Goal: Information Seeking & Learning: Learn about a topic

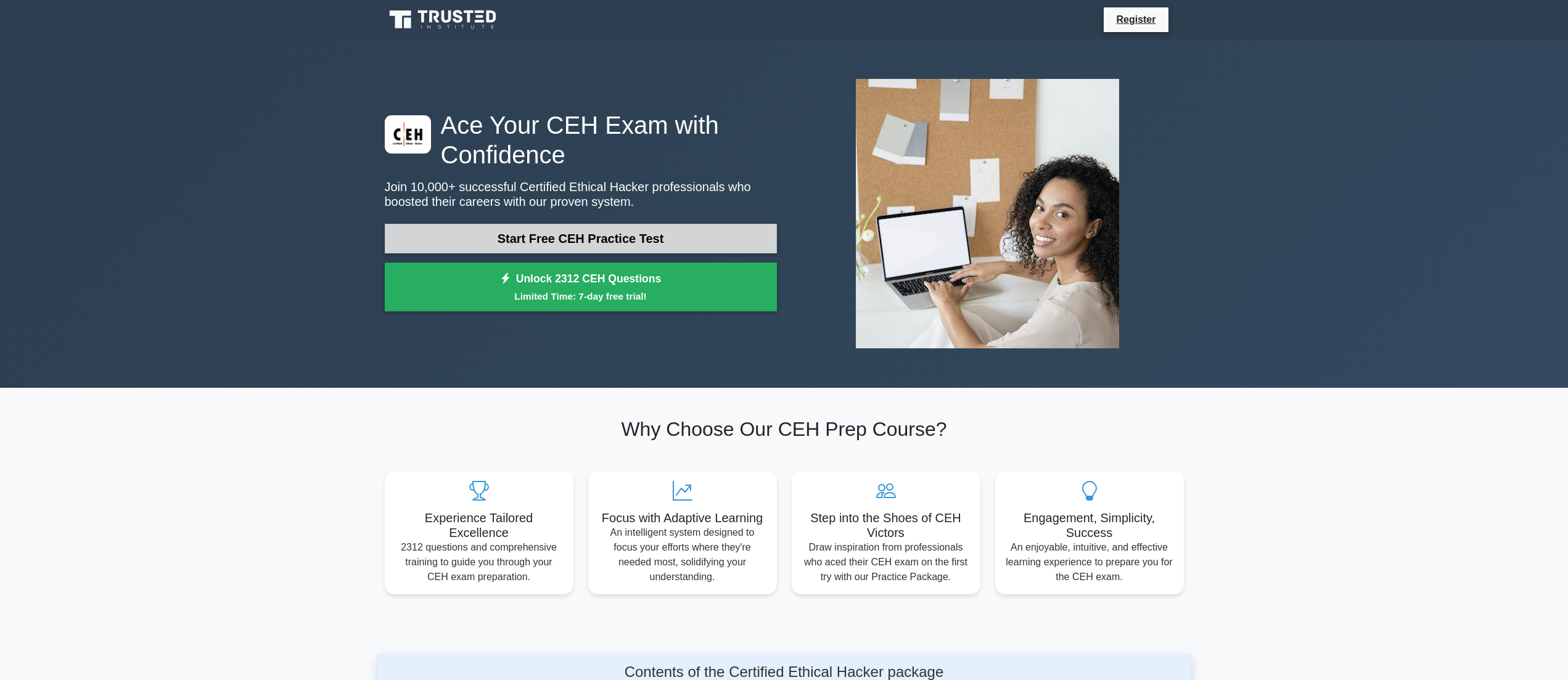
click at [589, 230] on link "Start Free CEH Practice Test" at bounding box center [581, 238] width 392 height 30
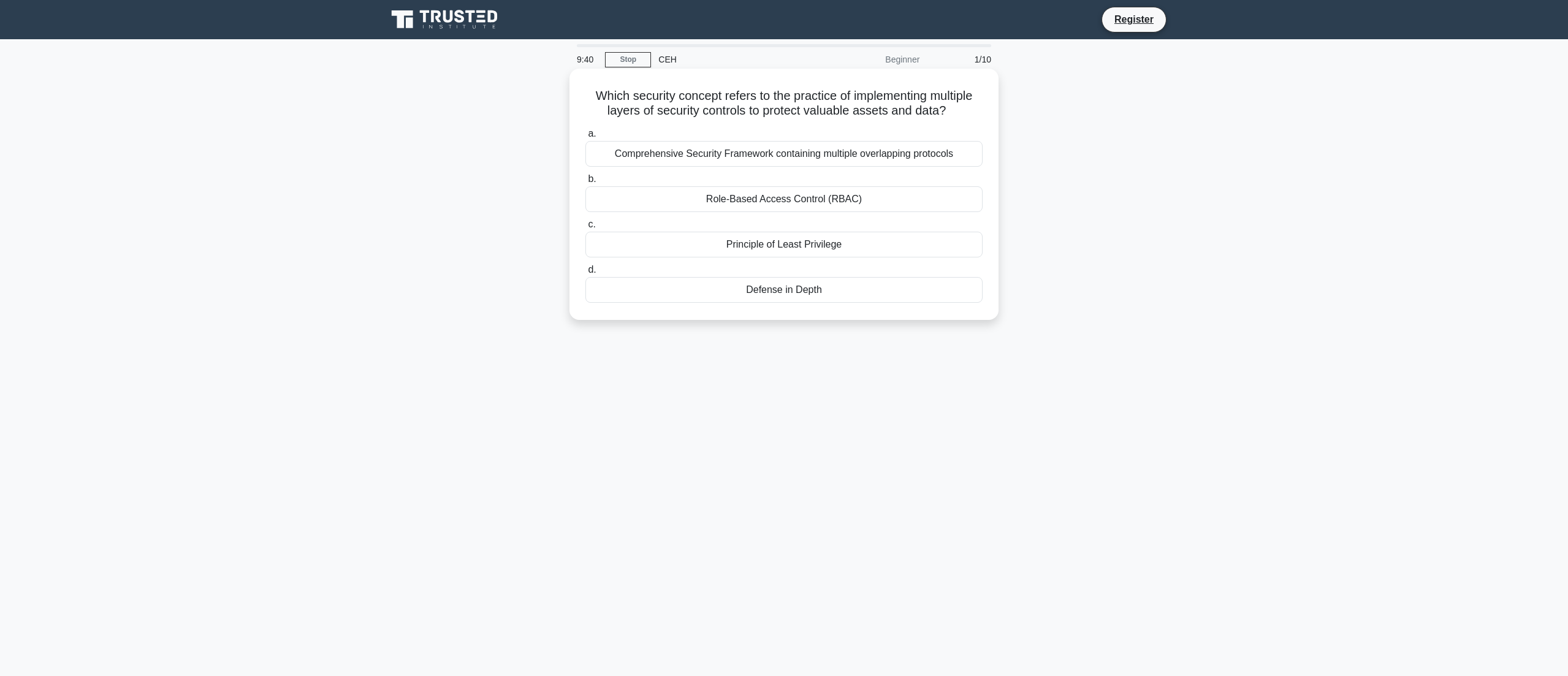
drag, startPoint x: 586, startPoint y: 93, endPoint x: 864, endPoint y: 304, distance: 349.0
click at [864, 304] on div "Which security concept refers to the practice of implementing multiple layers o…" at bounding box center [784, 194] width 419 height 241
copy div "Which security concept refers to the practice of implementing multiple layers o…"
click at [944, 315] on div "Which security concept refers to the practice of implementing multiple layers o…" at bounding box center [784, 194] width 419 height 241
click at [888, 291] on div "Defense in Depth" at bounding box center [784, 289] width 397 height 25
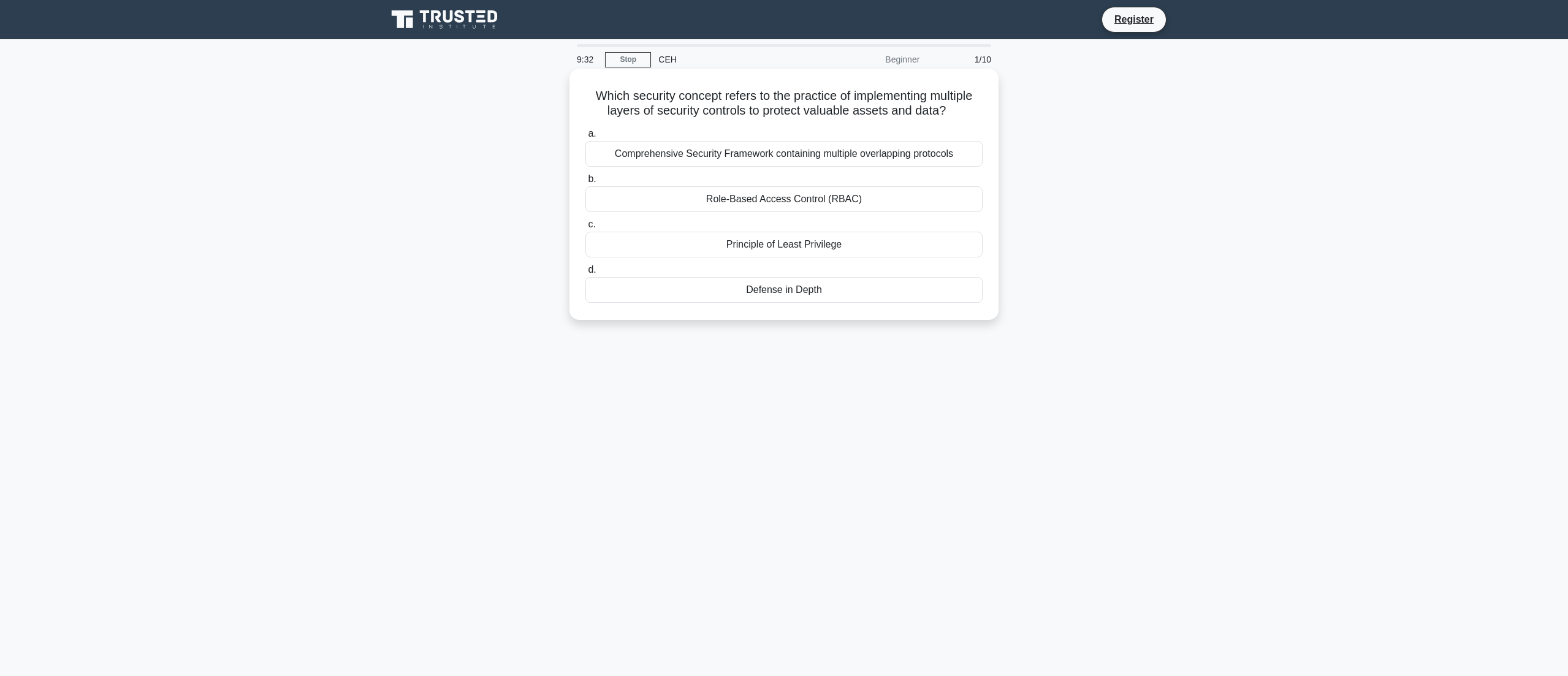
click at [586, 274] on input "d. Defense in Depth" at bounding box center [586, 270] width 0 height 8
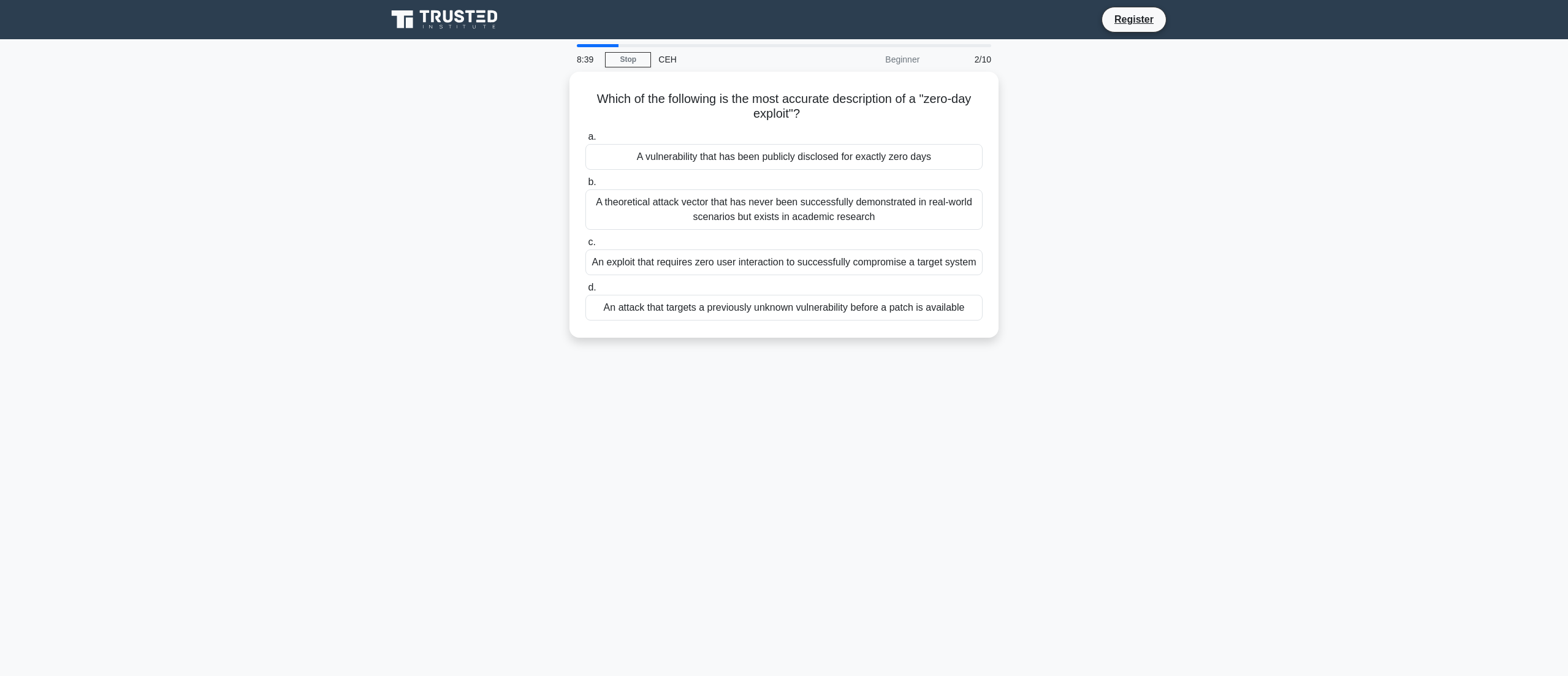
drag, startPoint x: 591, startPoint y: 92, endPoint x: 997, endPoint y: 341, distance: 476.3
click at [997, 341] on div "Which of the following is the most accurate description of a "zero-day exploit"…" at bounding box center [784, 212] width 809 height 280
copy div "Which of the following is the most accurate description of a "zero-day exploit"…"
click at [1047, 190] on div "Which of the following is the most accurate description of a "zero-day exploit"…" at bounding box center [784, 212] width 809 height 280
click at [1065, 202] on div "Which of the following is the most accurate description of a "zero-day exploit"…" at bounding box center [784, 212] width 809 height 280
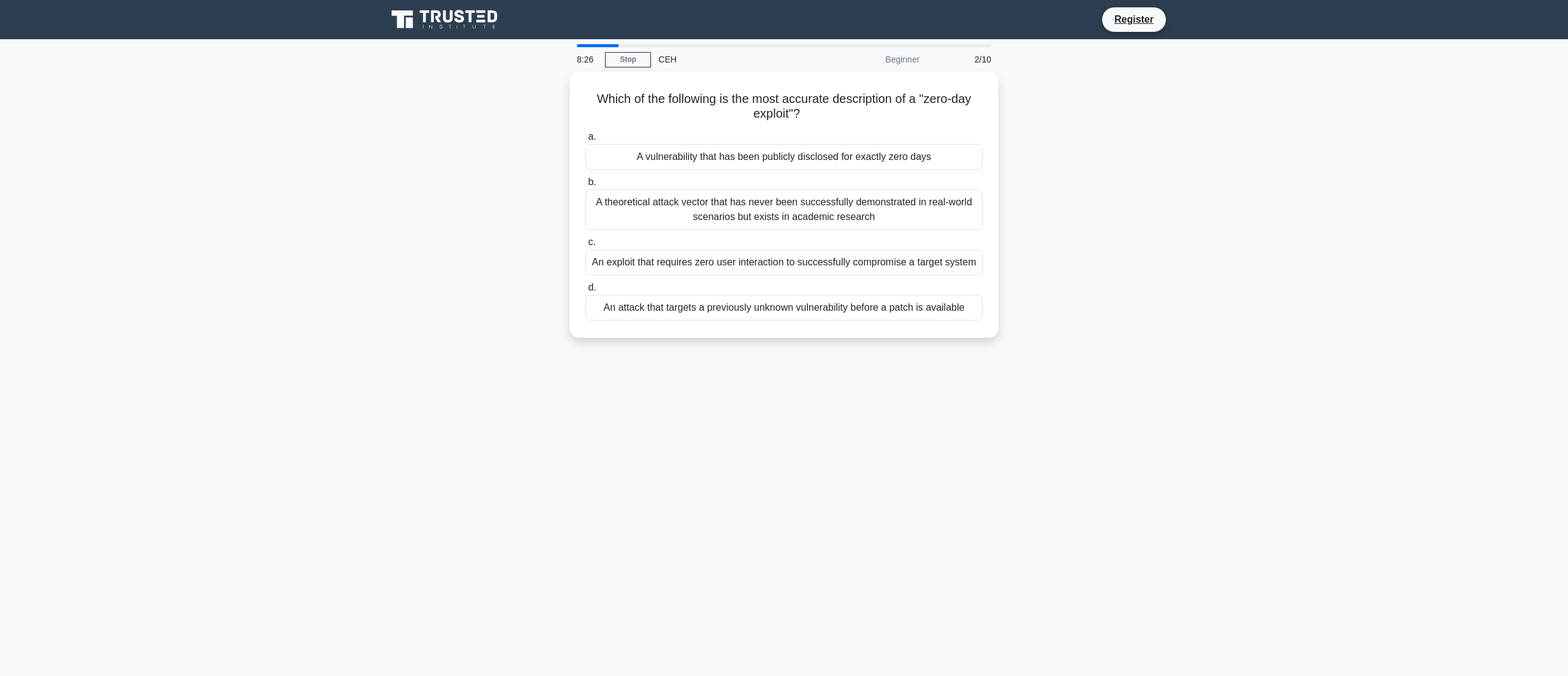
click at [1065, 202] on div "Which of the following is the most accurate description of a "zero-day exploit"…" at bounding box center [784, 212] width 809 height 280
click at [673, 305] on div "An attack that targets a previously unknown vulnerability before a patch is ava…" at bounding box center [784, 304] width 397 height 25
click at [586, 289] on input "d. An attack that targets a previously unknown vulnerability before a patch is …" at bounding box center [586, 284] width 0 height 8
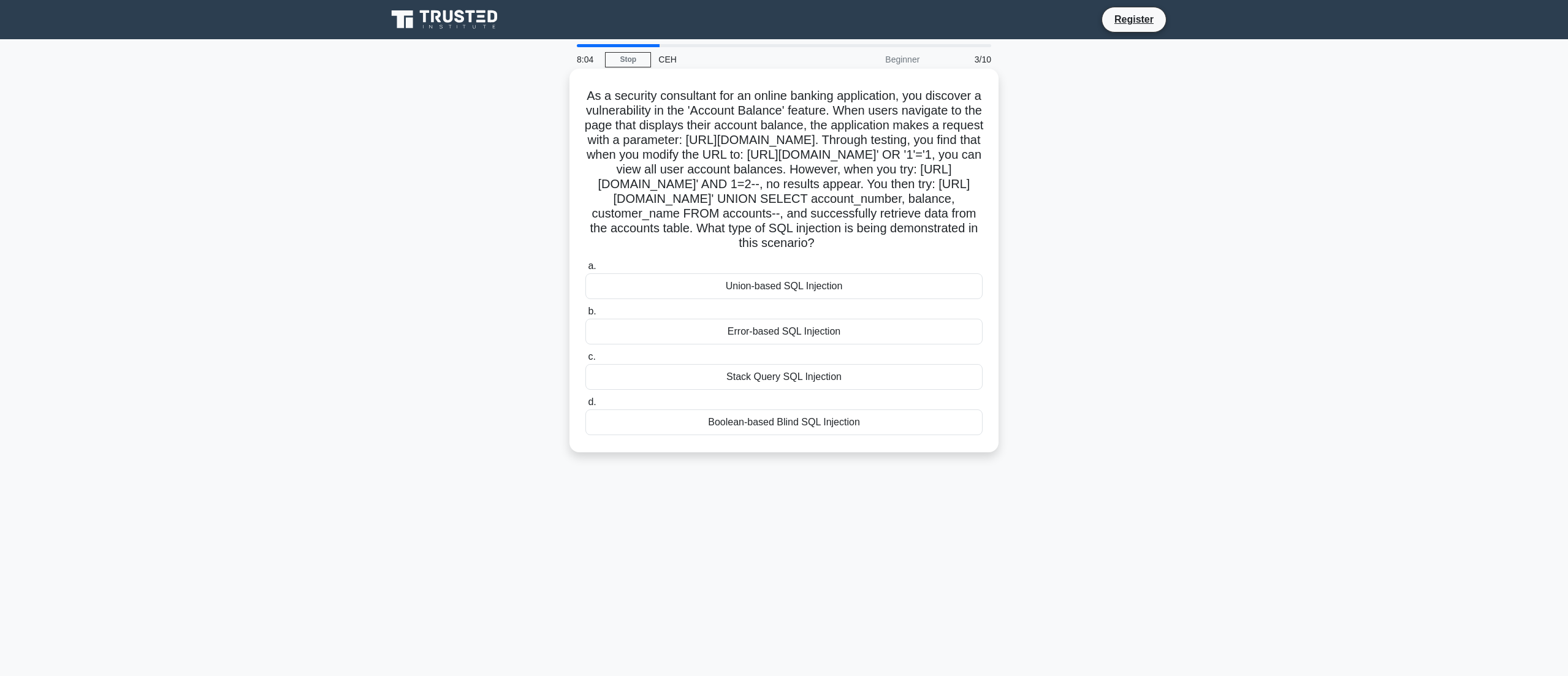
click at [621, 128] on h5 "As a security consultant for an online banking application, you discover a vuln…" at bounding box center [784, 169] width 400 height 163
drag, startPoint x: 595, startPoint y: 127, endPoint x: 753, endPoint y: 132, distance: 158.1
click at [753, 132] on h5 "As a security consultant for an online banking application, you discover a vuln…" at bounding box center [784, 169] width 400 height 163
click at [766, 250] on h5 "As a security consultant for an online banking application, you discover a vuln…" at bounding box center [784, 169] width 400 height 163
drag, startPoint x: 588, startPoint y: 91, endPoint x: 878, endPoint y: 456, distance: 466.2
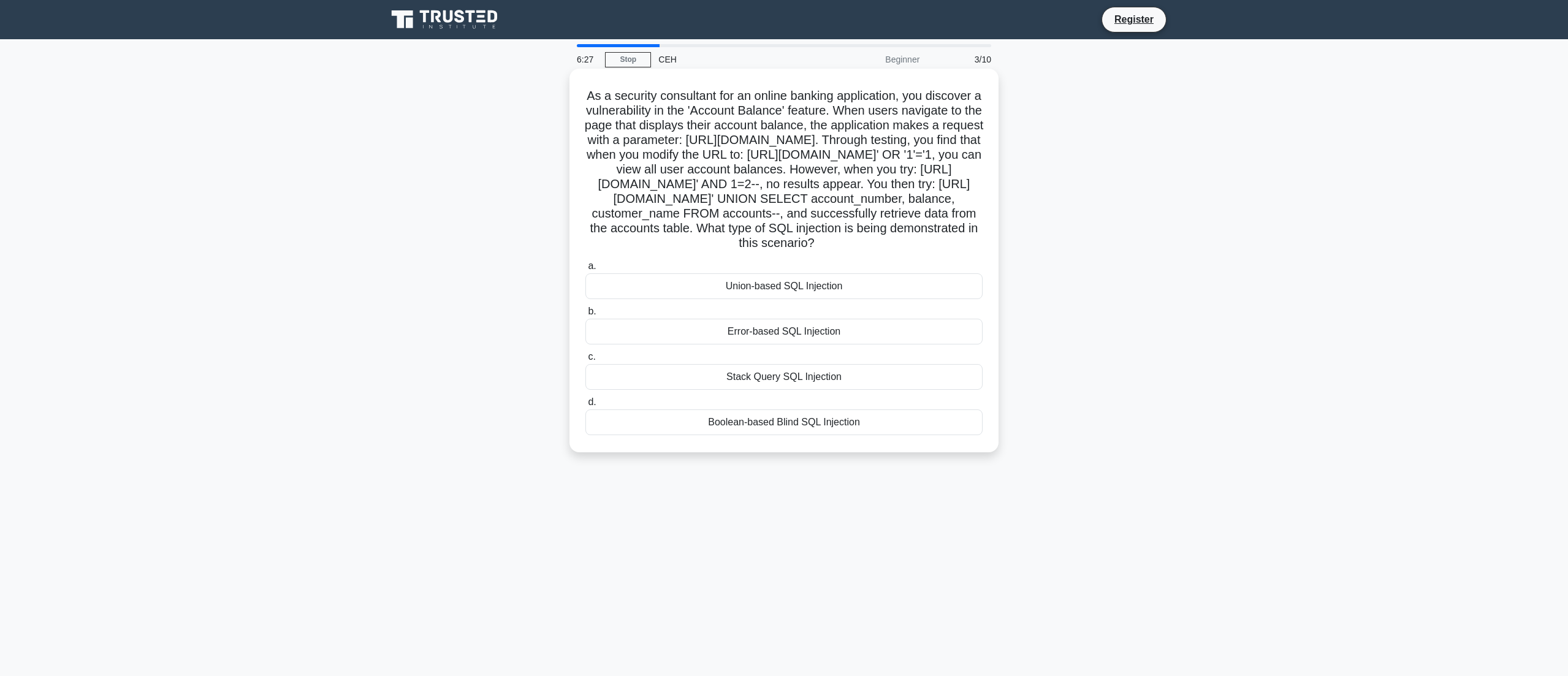
click at [877, 447] on div "As a security consultant for an online banking application, you discover a vuln…" at bounding box center [784, 260] width 419 height 374
copy div "As a security consultant for an online banking application, you discover a vuln…"
click at [770, 299] on div "Union-based SQL Injection" at bounding box center [784, 286] width 397 height 25
click at [586, 270] on input "a. Union-based SQL Injection" at bounding box center [586, 266] width 0 height 8
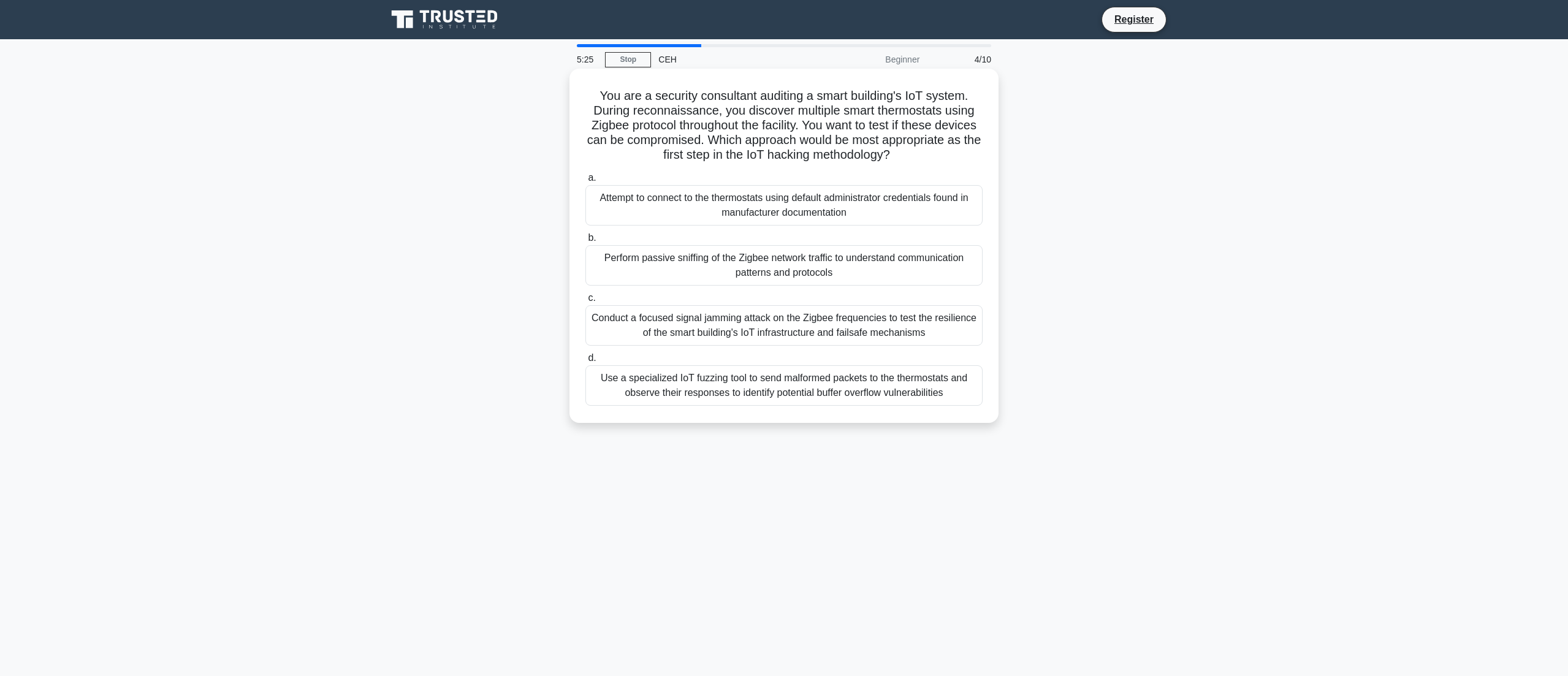
drag, startPoint x: 594, startPoint y: 92, endPoint x: 957, endPoint y: 406, distance: 480.0
click at [957, 405] on div "You are a security consultant auditing a smart building's IoT system. During re…" at bounding box center [784, 246] width 419 height 344
copy div "You are a security consultant auditing a smart building's IoT system. During re…"
click at [1274, 355] on main "5:13 Stop CEH Beginner 4/10 You are a security consultant auditing a smart buil…" at bounding box center [784, 357] width 1568 height 636
click at [385, 295] on div "You are a security consultant auditing a smart building's IoT system. During re…" at bounding box center [784, 256] width 809 height 369
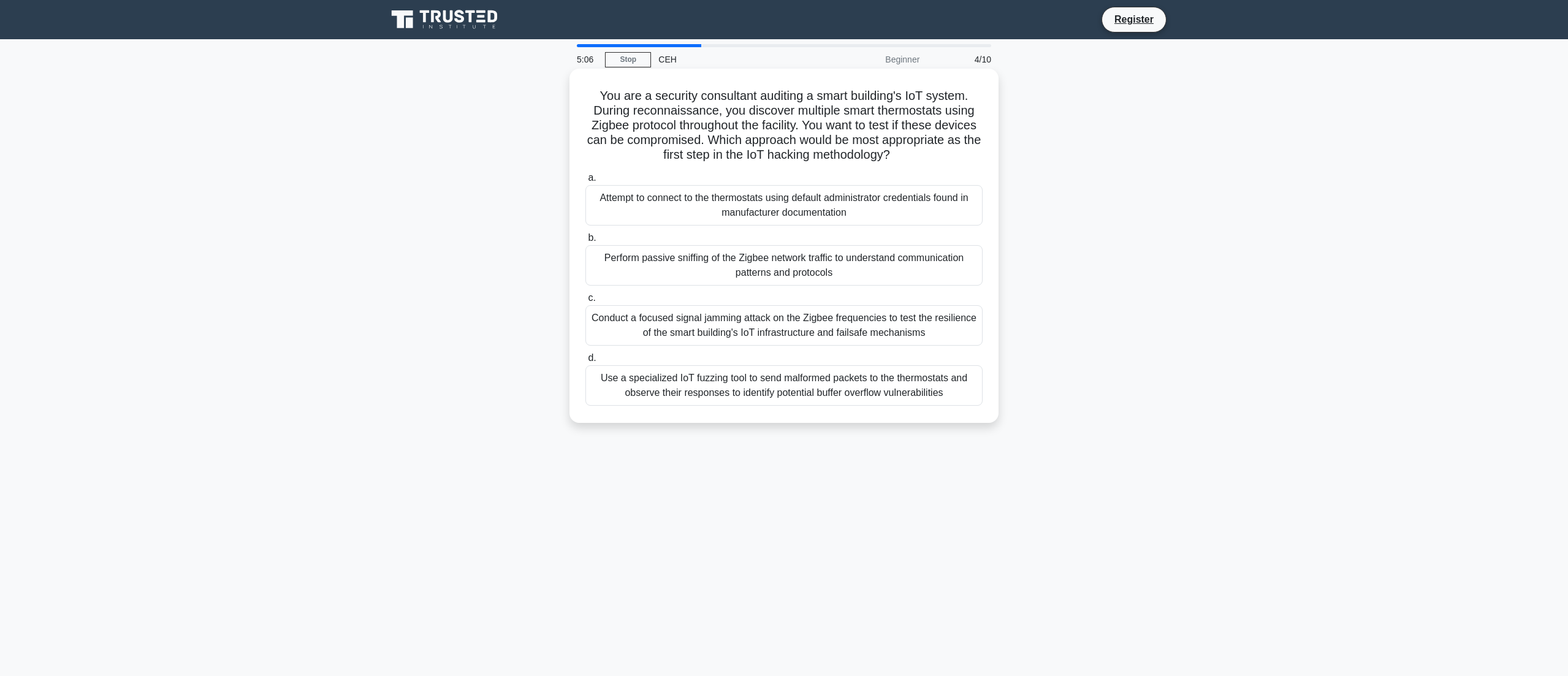
click at [705, 263] on div "Perform passive sniffing of the Zigbee network traffic to understand communicat…" at bounding box center [784, 265] width 397 height 40
click at [586, 242] on input "b. Perform passive sniffing of the Zigbee network traffic to understand communi…" at bounding box center [586, 238] width 0 height 8
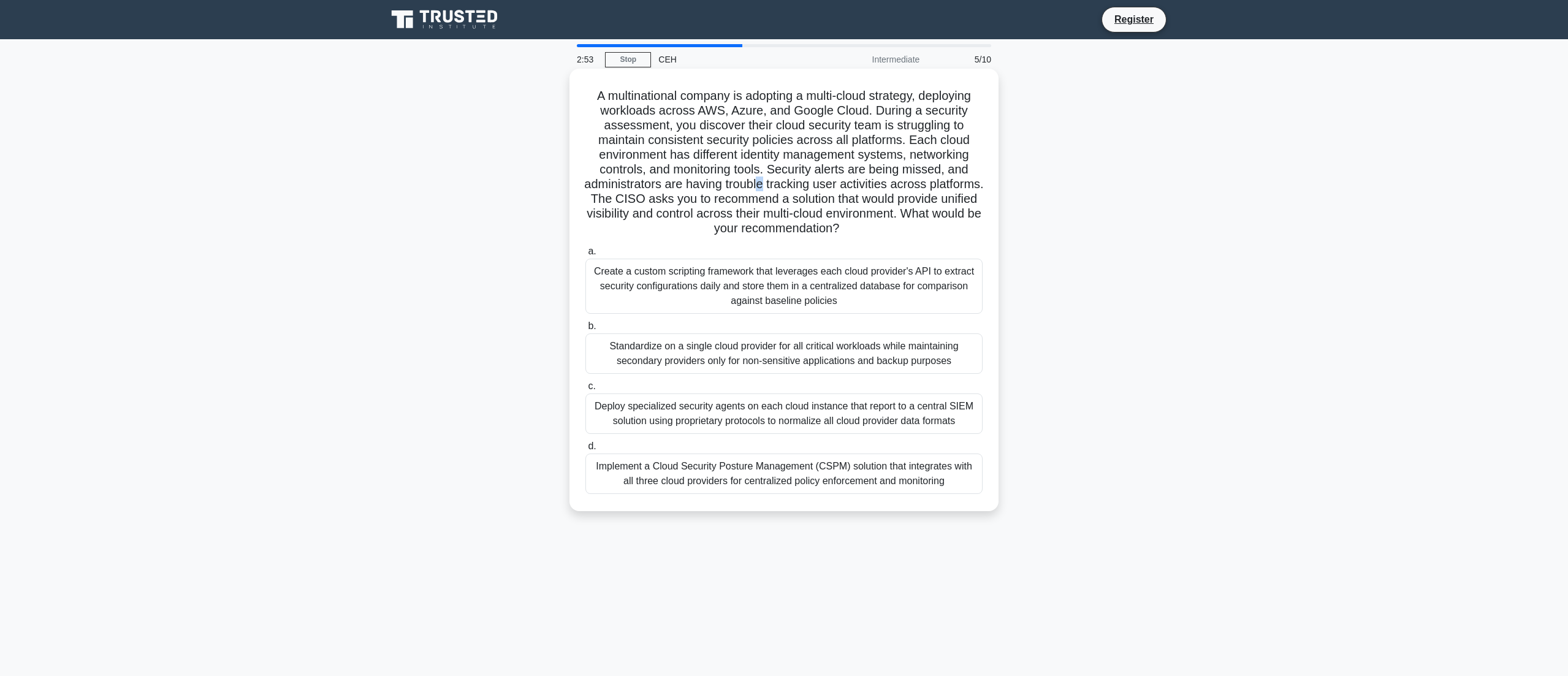
click at [795, 178] on h5 "A multinational company is adopting a multi-cloud strategy, deploying workloads…" at bounding box center [784, 162] width 400 height 148
click at [794, 131] on h5 "A multinational company is adopting a multi-cloud strategy, deploying workloads…" at bounding box center [784, 162] width 400 height 148
click at [918, 125] on h5 "A multinational company is adopting a multi-cloud strategy, deploying workloads…" at bounding box center [784, 162] width 400 height 148
click at [918, 126] on h5 "A multinational company is adopting a multi-cloud strategy, deploying workloads…" at bounding box center [784, 162] width 400 height 148
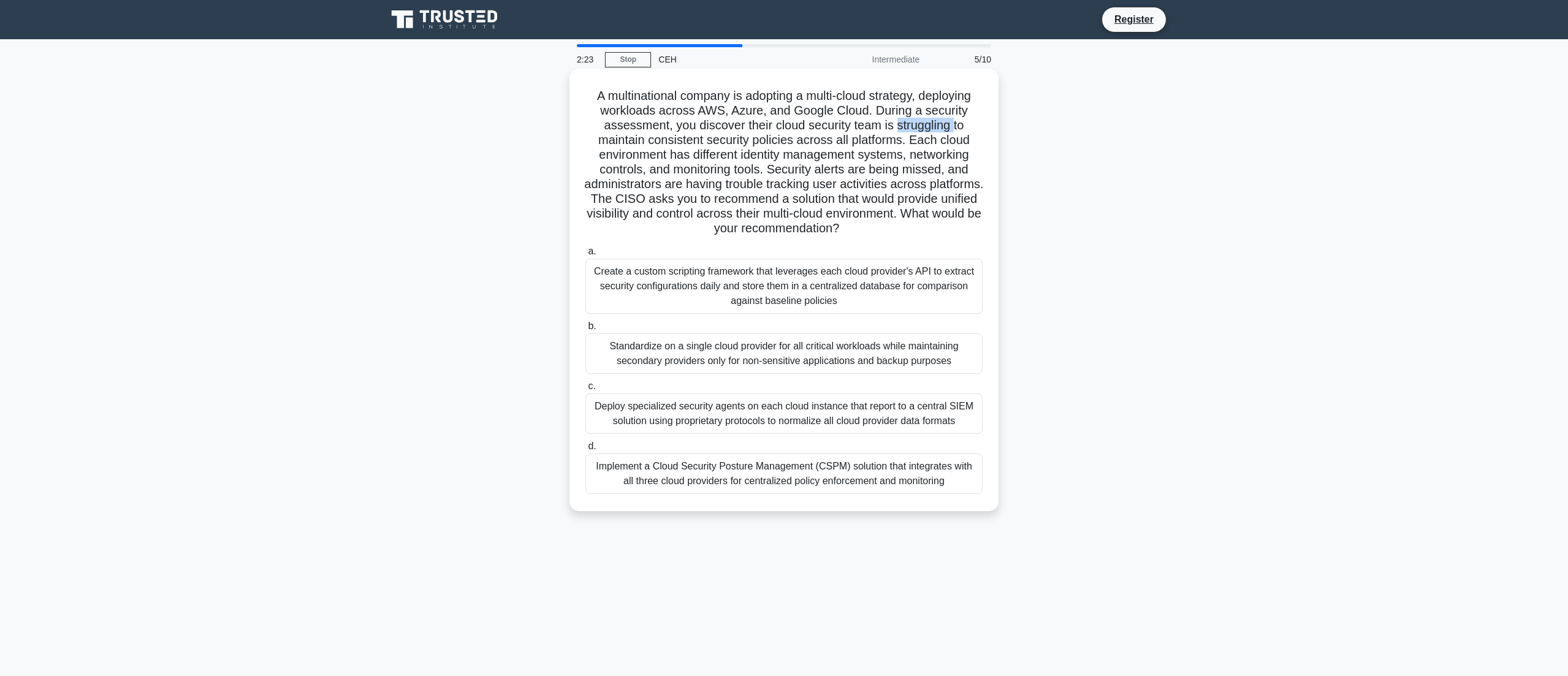
click at [918, 126] on h5 "A multinational company is adopting a multi-cloud strategy, deploying workloads…" at bounding box center [784, 162] width 400 height 148
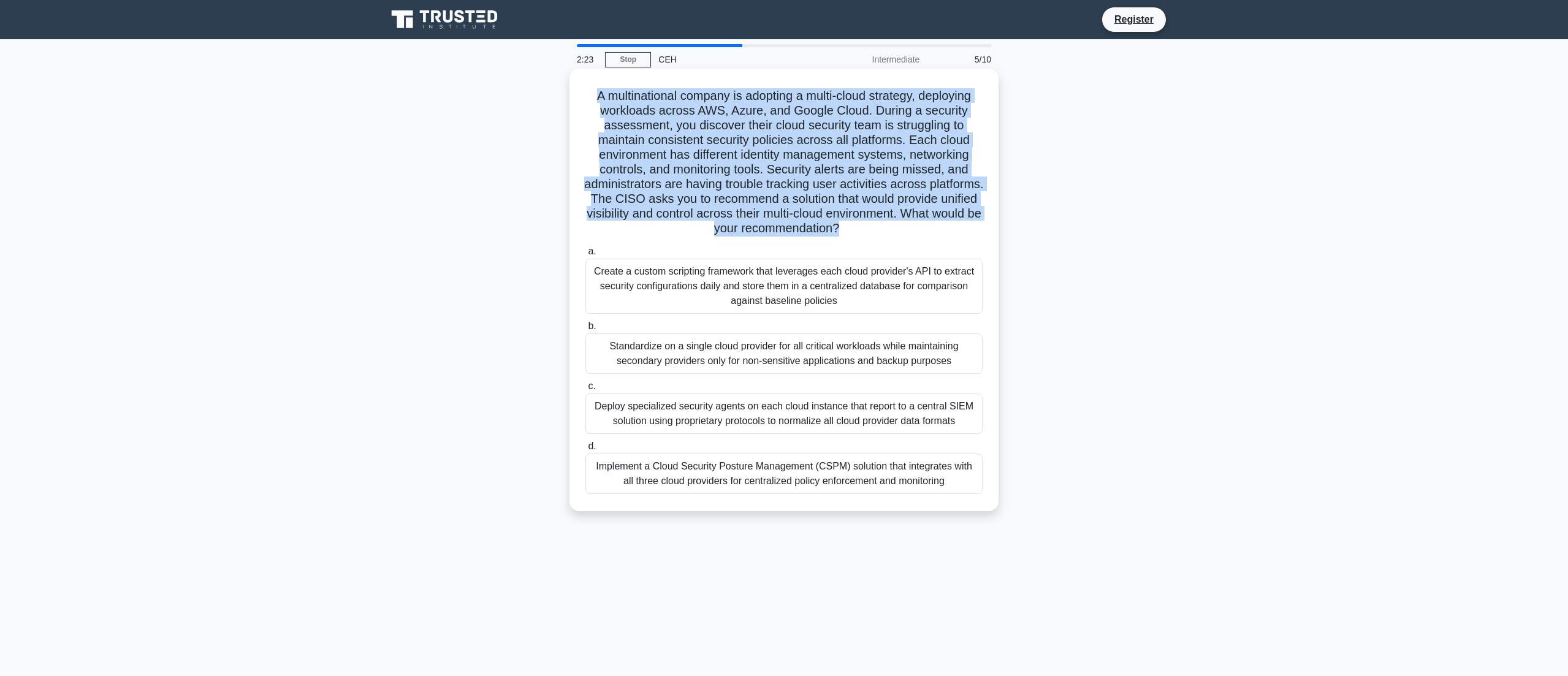
click at [918, 126] on h5 "A multinational company is adopting a multi-cloud strategy, deploying workloads…" at bounding box center [784, 162] width 400 height 148
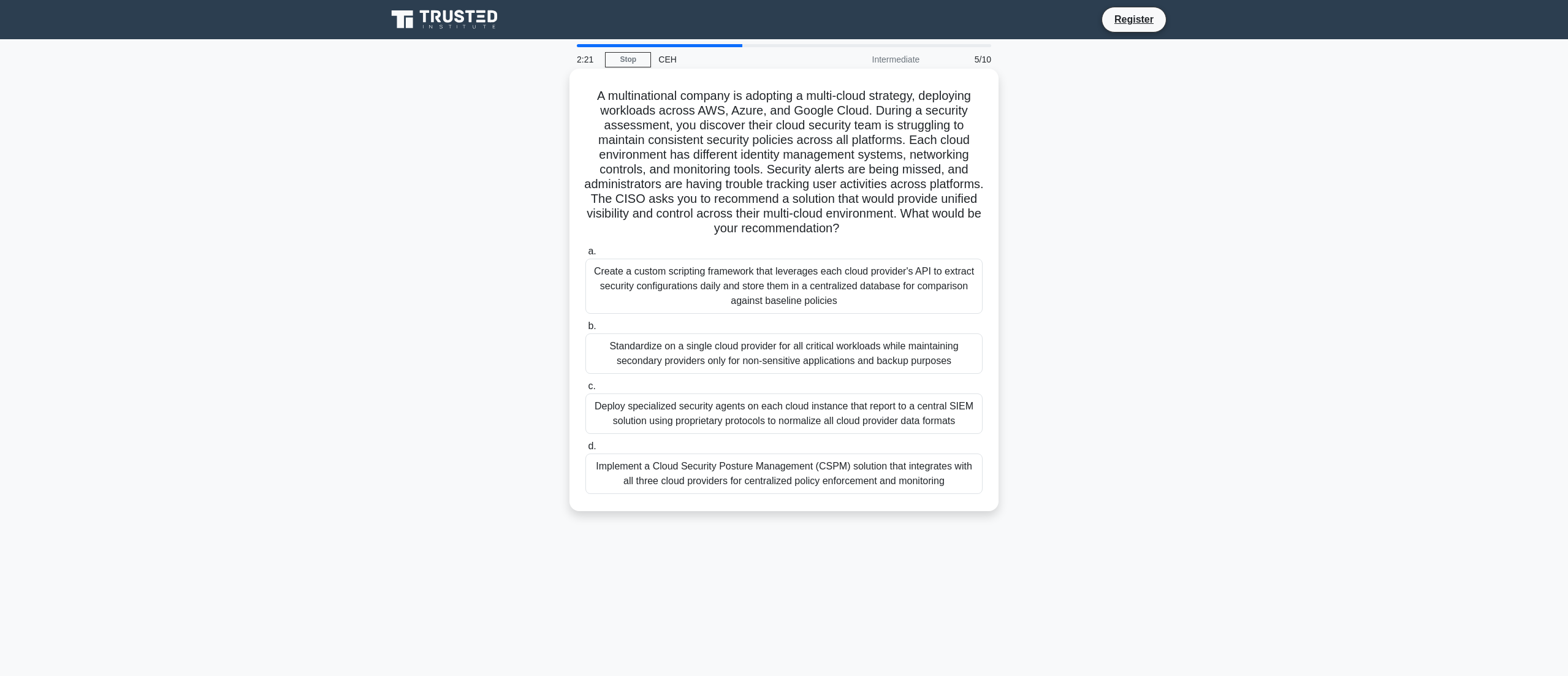
click at [897, 126] on h5 "A multinational company is adopting a multi-cloud strategy, deploying workloads…" at bounding box center [784, 162] width 400 height 148
drag, startPoint x: 897, startPoint y: 124, endPoint x: 954, endPoint y: 125, distance: 57.0
click at [954, 125] on h5 "A multinational company is adopting a multi-cloud strategy, deploying workloads…" at bounding box center [784, 162] width 400 height 148
click at [939, 160] on h5 "A multinational company is adopting a multi-cloud strategy, deploying workloads…" at bounding box center [784, 162] width 400 height 148
click at [766, 183] on h5 "A multinational company is adopting a multi-cloud strategy, deploying workloads…" at bounding box center [784, 162] width 400 height 148
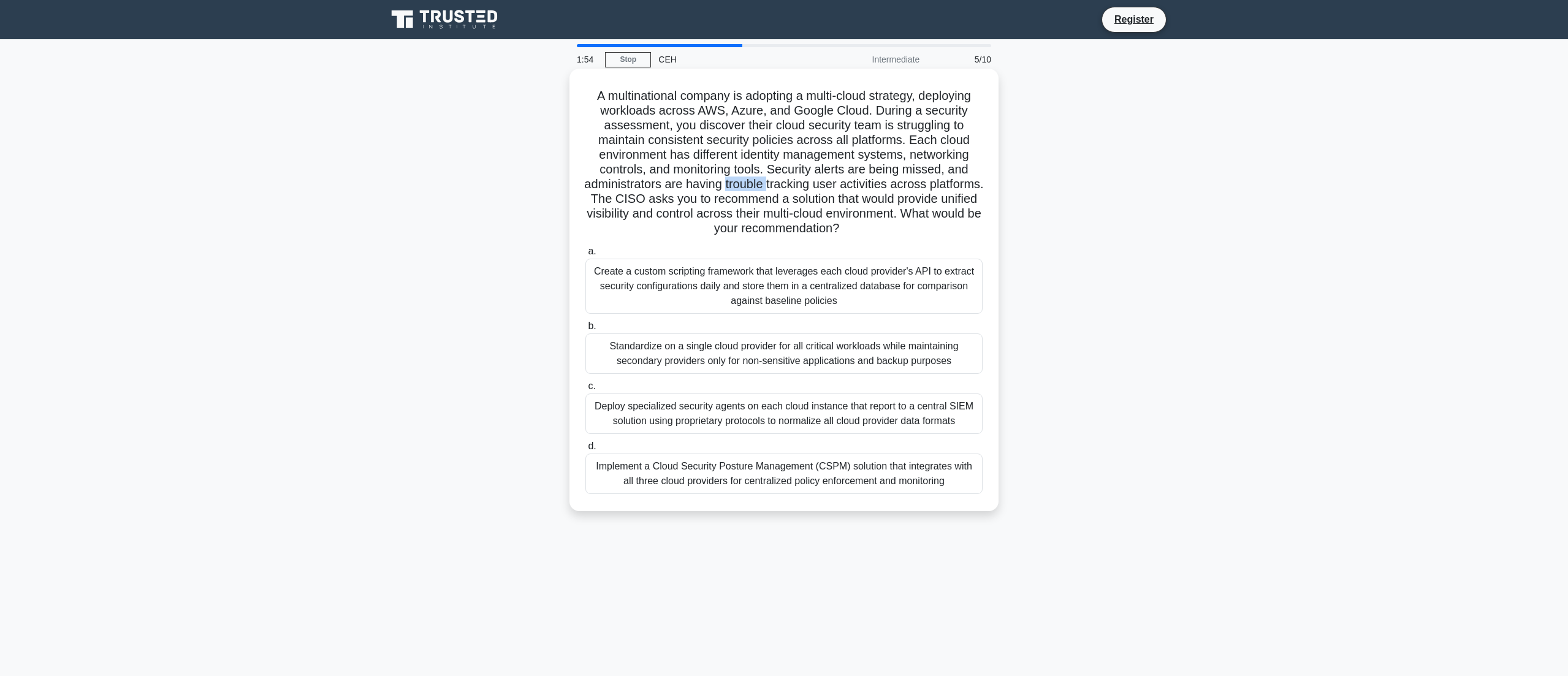
click at [766, 183] on h5 "A multinational company is adopting a multi-cloud strategy, deploying workloads…" at bounding box center [784, 162] width 400 height 148
click at [818, 182] on h5 "A multinational company is adopting a multi-cloud strategy, deploying workloads…" at bounding box center [784, 162] width 400 height 148
click at [820, 196] on h5 "A multinational company is adopting a multi-cloud strategy, deploying workloads…" at bounding box center [784, 162] width 400 height 148
click at [731, 410] on div "Deploy specialized security agents on each cloud instance that report to a cent…" at bounding box center [784, 413] width 397 height 40
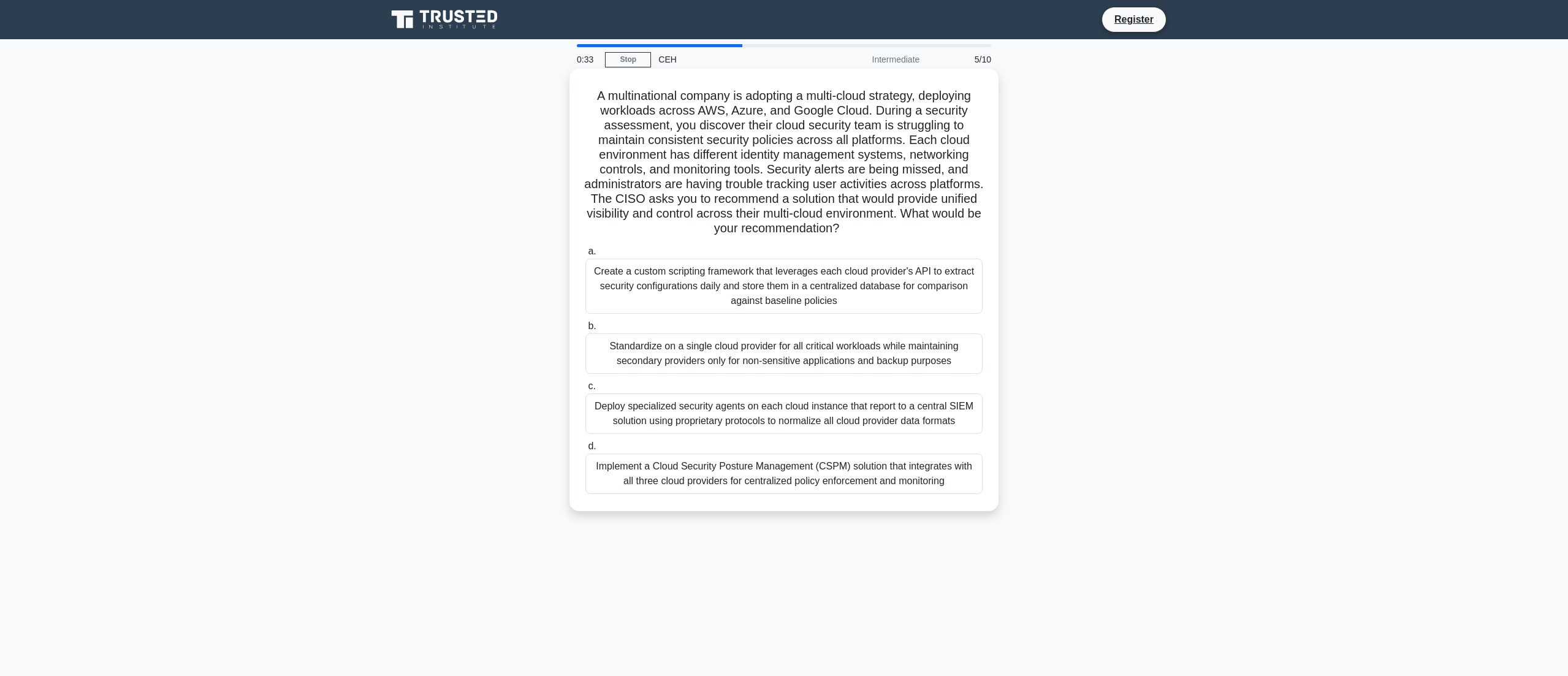
click at [586, 390] on input "c. Deploy specialized security agents on each cloud instance that report to a c…" at bounding box center [586, 386] width 0 height 8
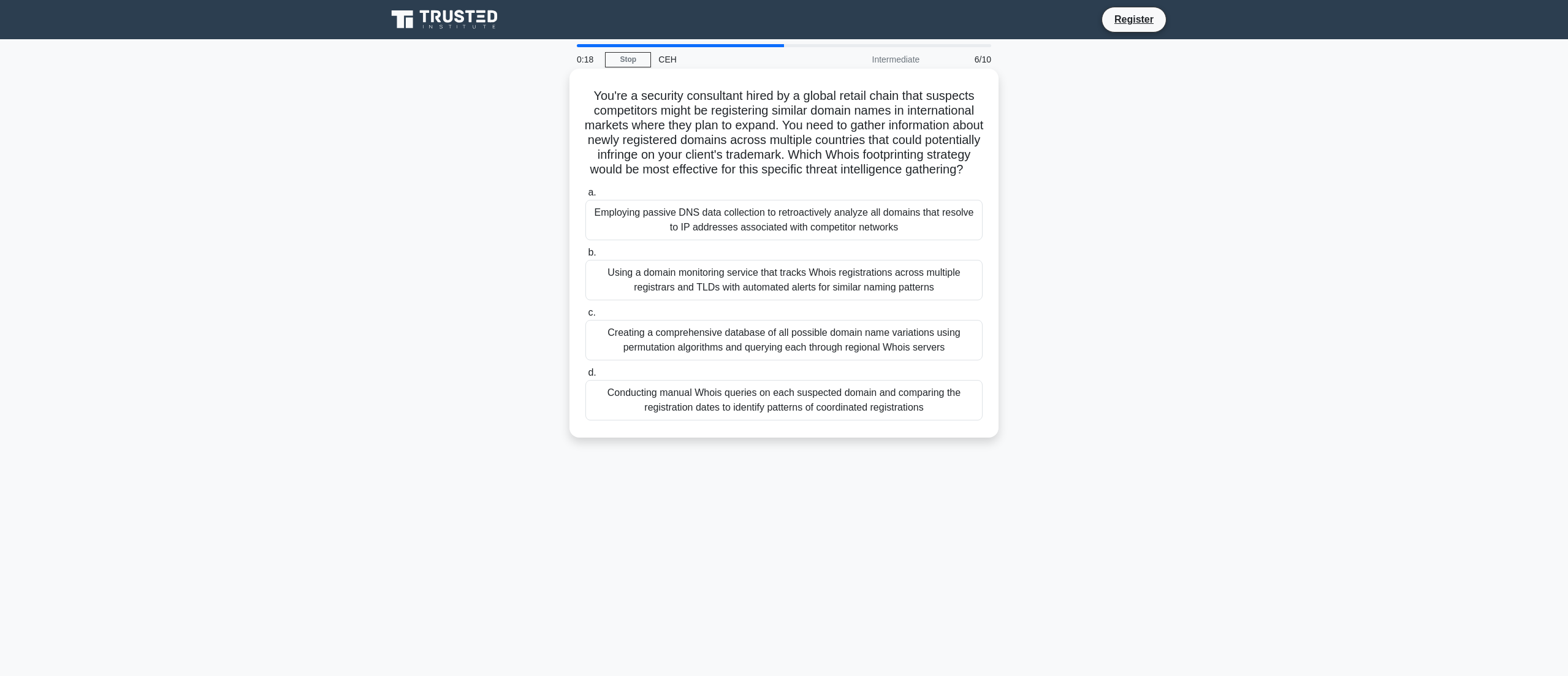
click at [713, 298] on div "Using a domain monitoring service that tracks Whois registrations across multip…" at bounding box center [784, 280] width 397 height 40
click at [586, 257] on input "b. Using a domain monitoring service that tracks Whois registrations across mul…" at bounding box center [586, 253] width 0 height 8
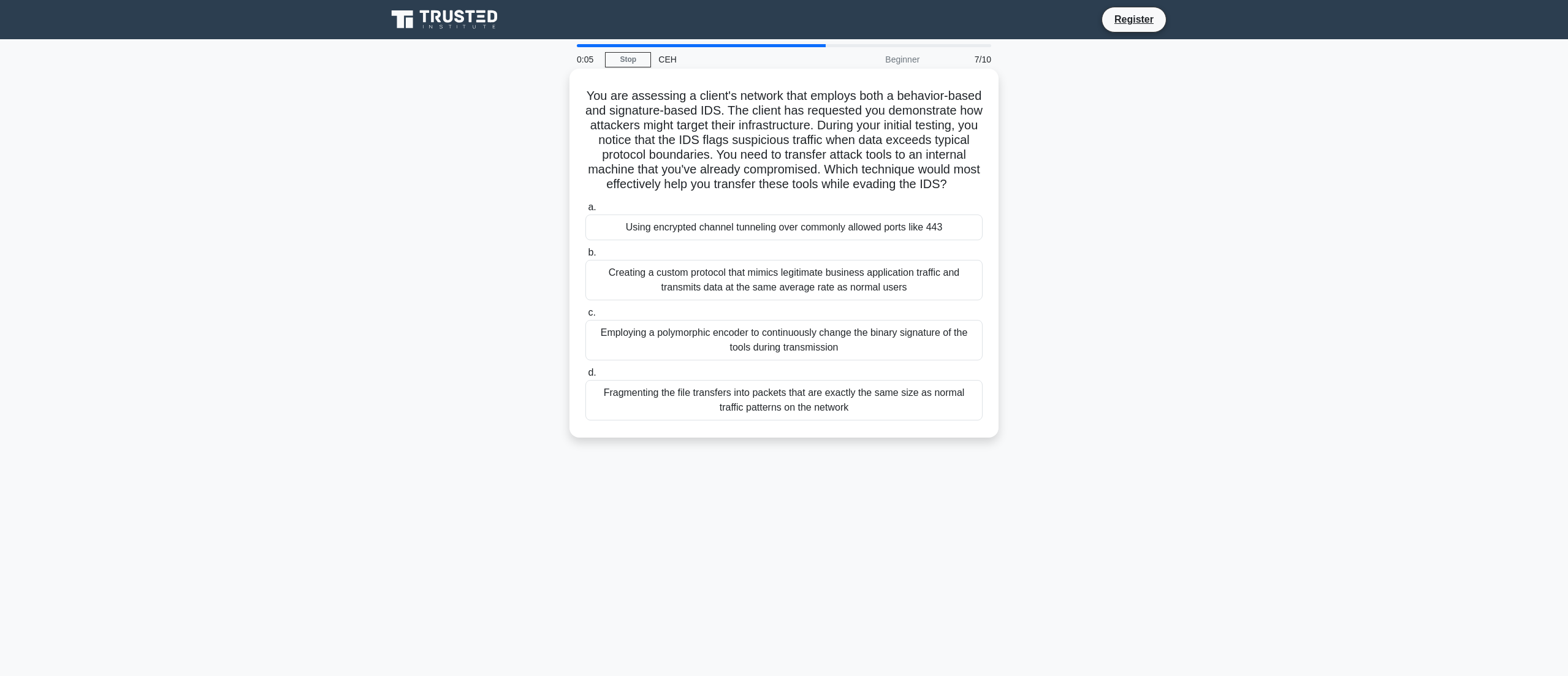
click at [698, 240] on div "Using encrypted channel tunneling over commonly allowed ports like 443" at bounding box center [784, 227] width 397 height 25
click at [586, 211] on input "a. Using encrypted channel tunneling over commonly allowed ports like 443" at bounding box center [586, 207] width 0 height 8
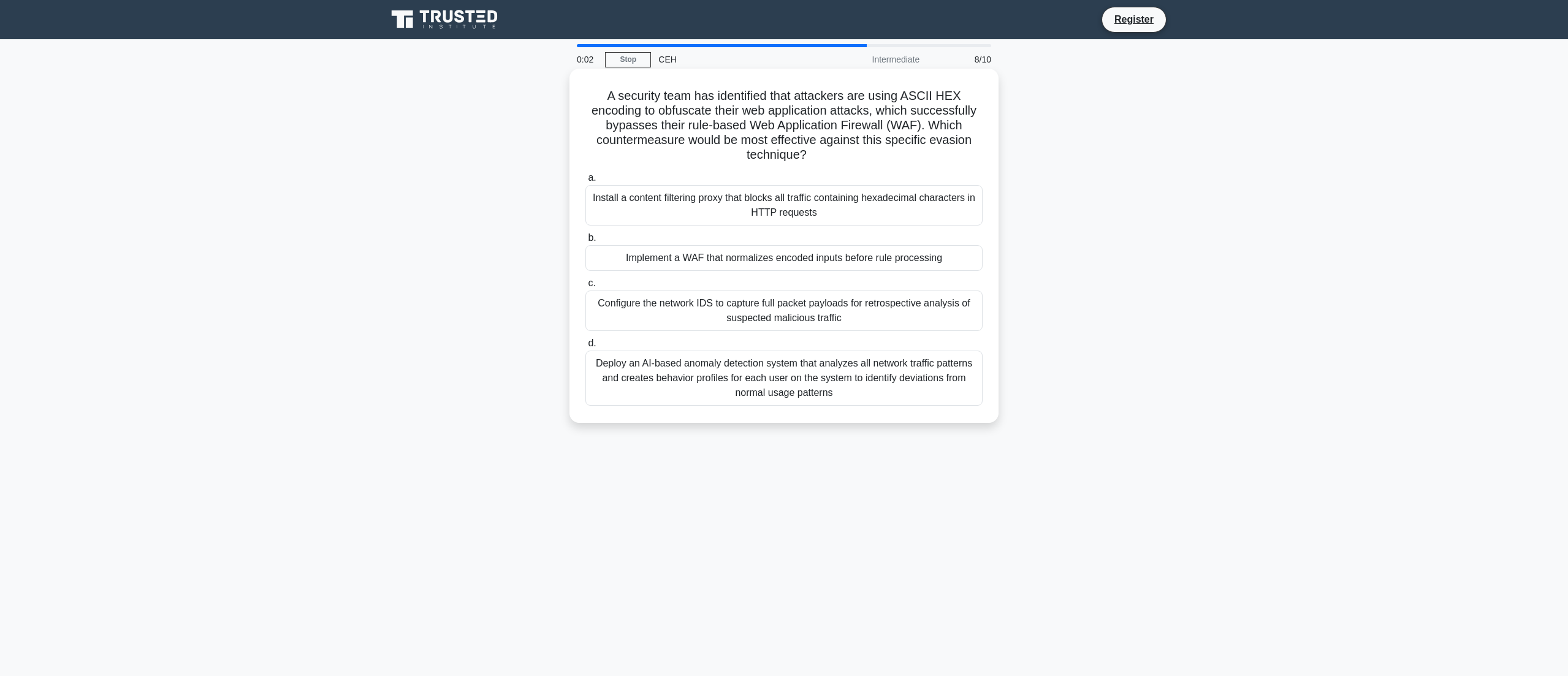
click at [803, 201] on div "Install a content filtering proxy that blocks all traffic containing hexadecima…" at bounding box center [784, 205] width 397 height 40
click at [586, 182] on input "a. Install a content filtering proxy that blocks all traffic containing hexadec…" at bounding box center [586, 178] width 0 height 8
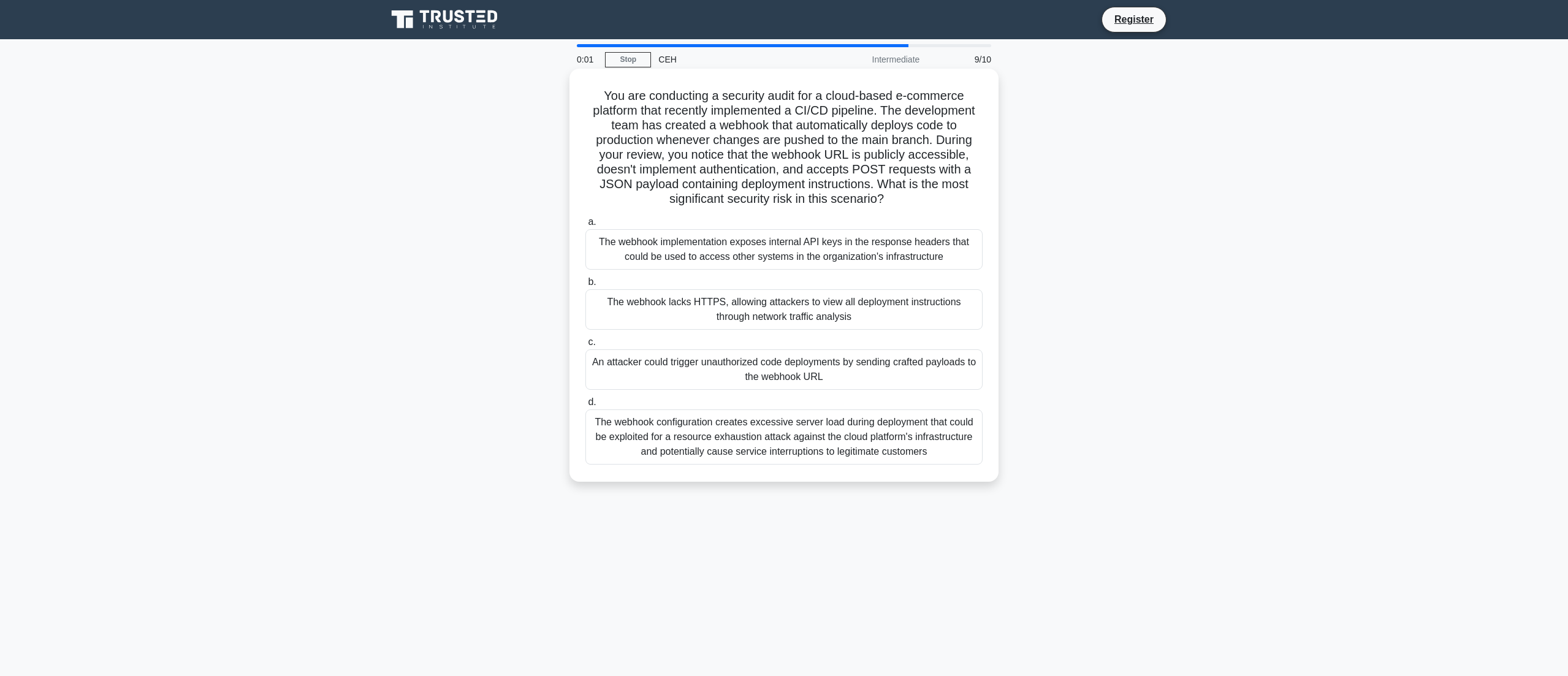
click at [683, 248] on div "The webhook implementation exposes internal API keys in the response headers th…" at bounding box center [784, 249] width 397 height 40
click at [586, 226] on input "a. The webhook implementation exposes internal API keys in the response headers…" at bounding box center [586, 222] width 0 height 8
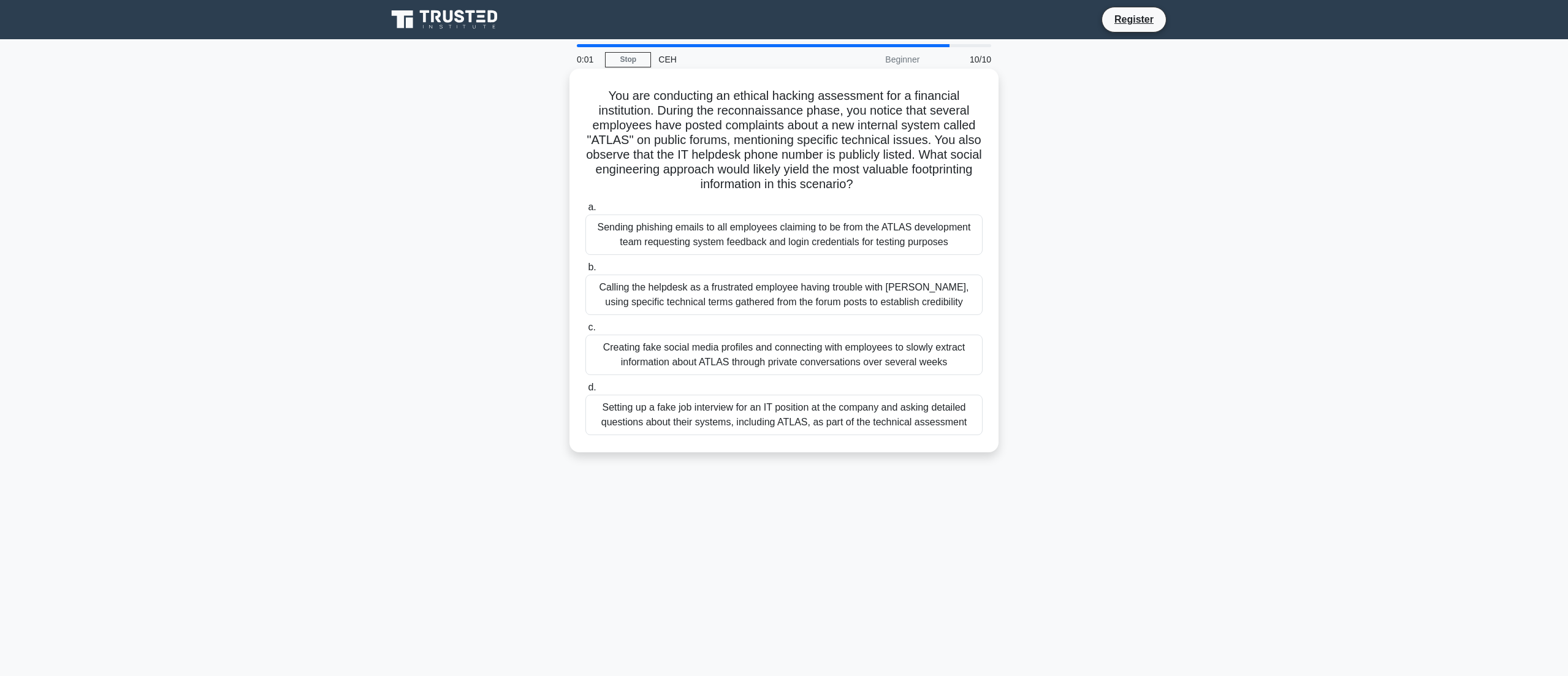
click at [659, 271] on label "b. Calling the helpdesk as a frustrated employee having trouble with ATLAS, usi…" at bounding box center [784, 287] width 397 height 55
click at [586, 271] on input "b. Calling the helpdesk as a frustrated employee having trouble with ATLAS, usi…" at bounding box center [586, 267] width 0 height 8
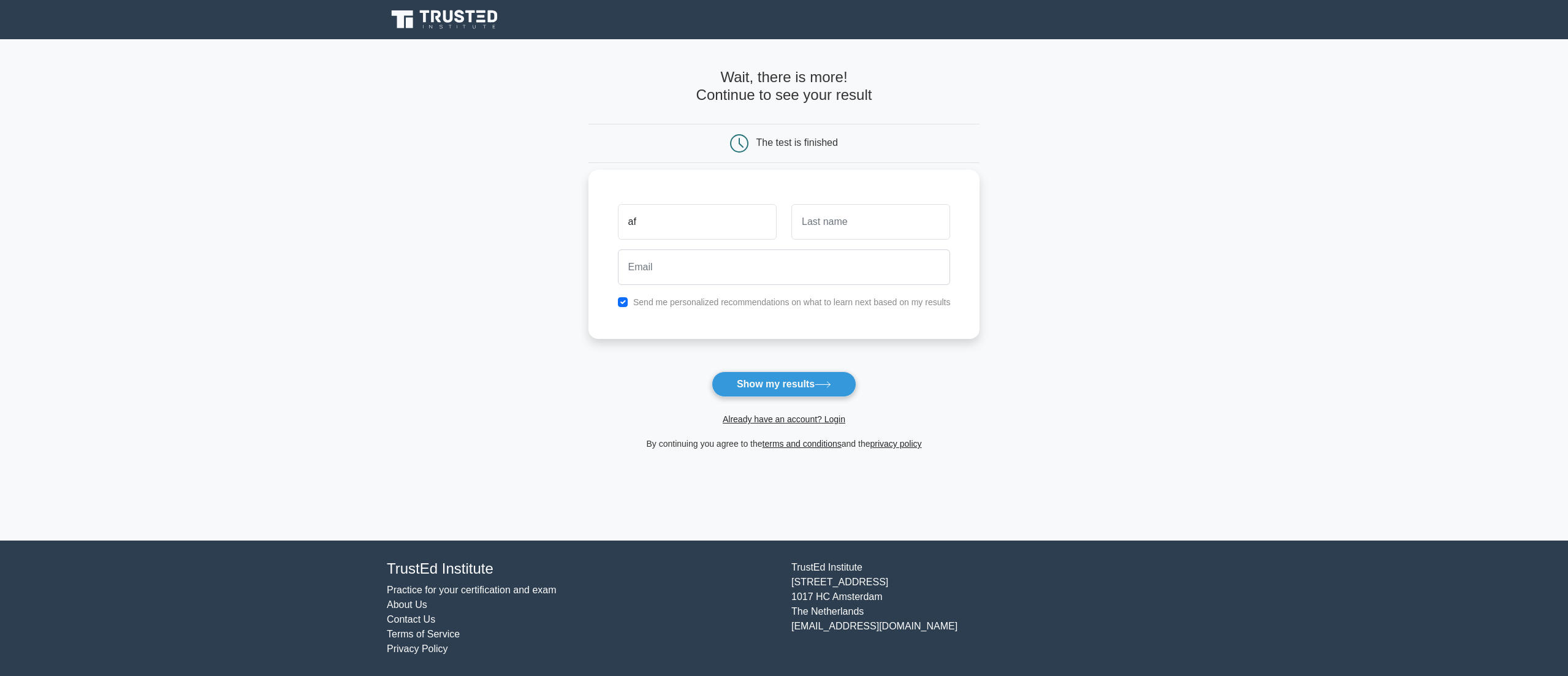
click at [739, 214] on input "af" at bounding box center [697, 222] width 158 height 36
type input "afasf"
click at [824, 228] on input "text" at bounding box center [870, 222] width 158 height 36
type input "asfafsafs"
click at [740, 265] on input "email" at bounding box center [784, 267] width 333 height 36
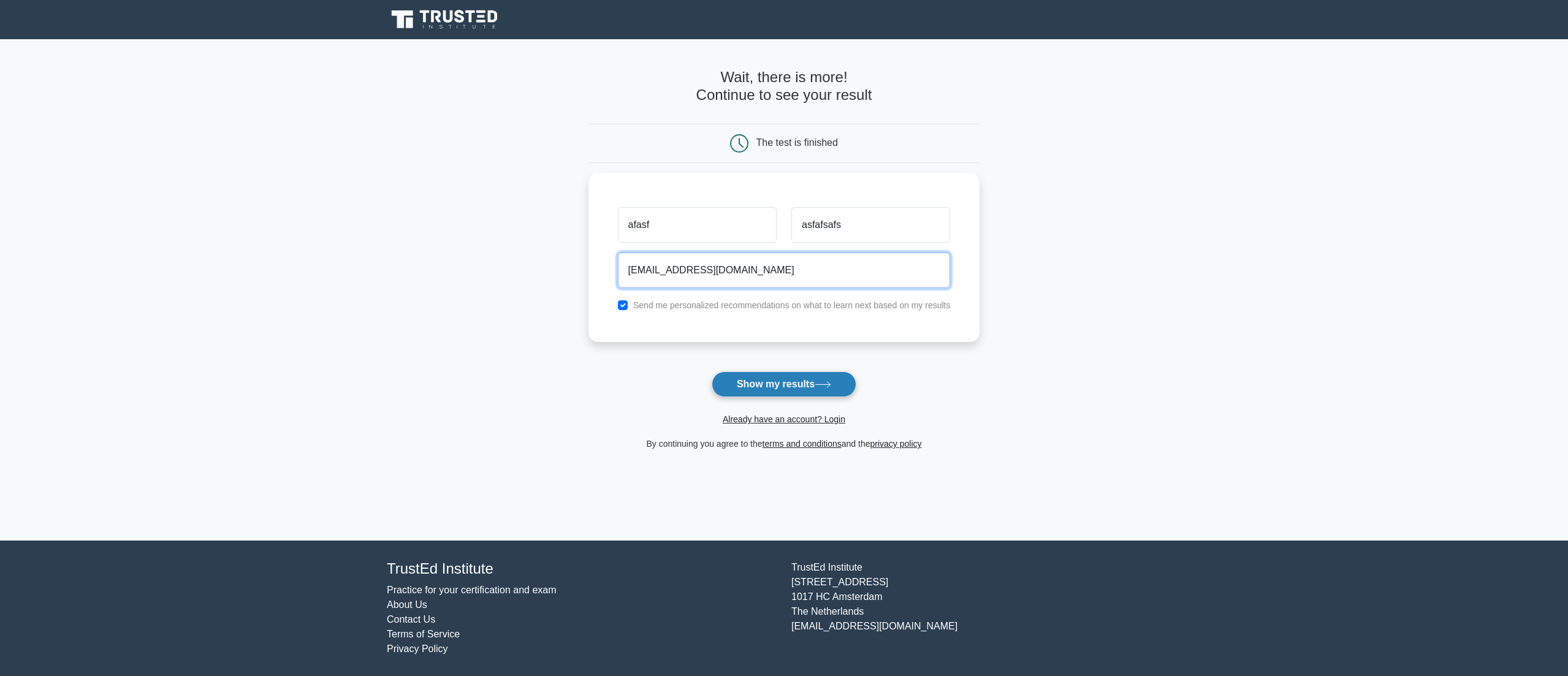
type input "asfasqf@gmail.com"
click at [773, 394] on button "Show my results" at bounding box center [784, 384] width 145 height 25
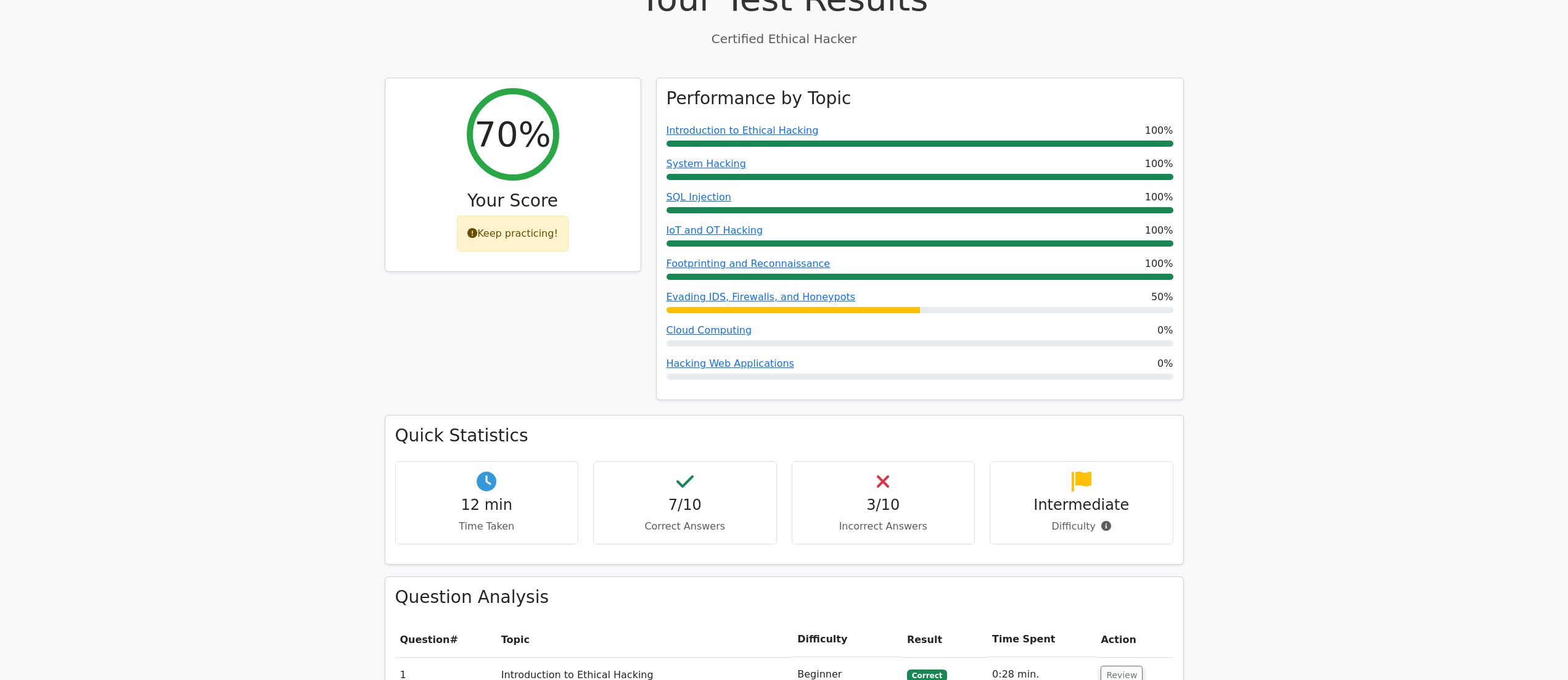
scroll to position [370, 0]
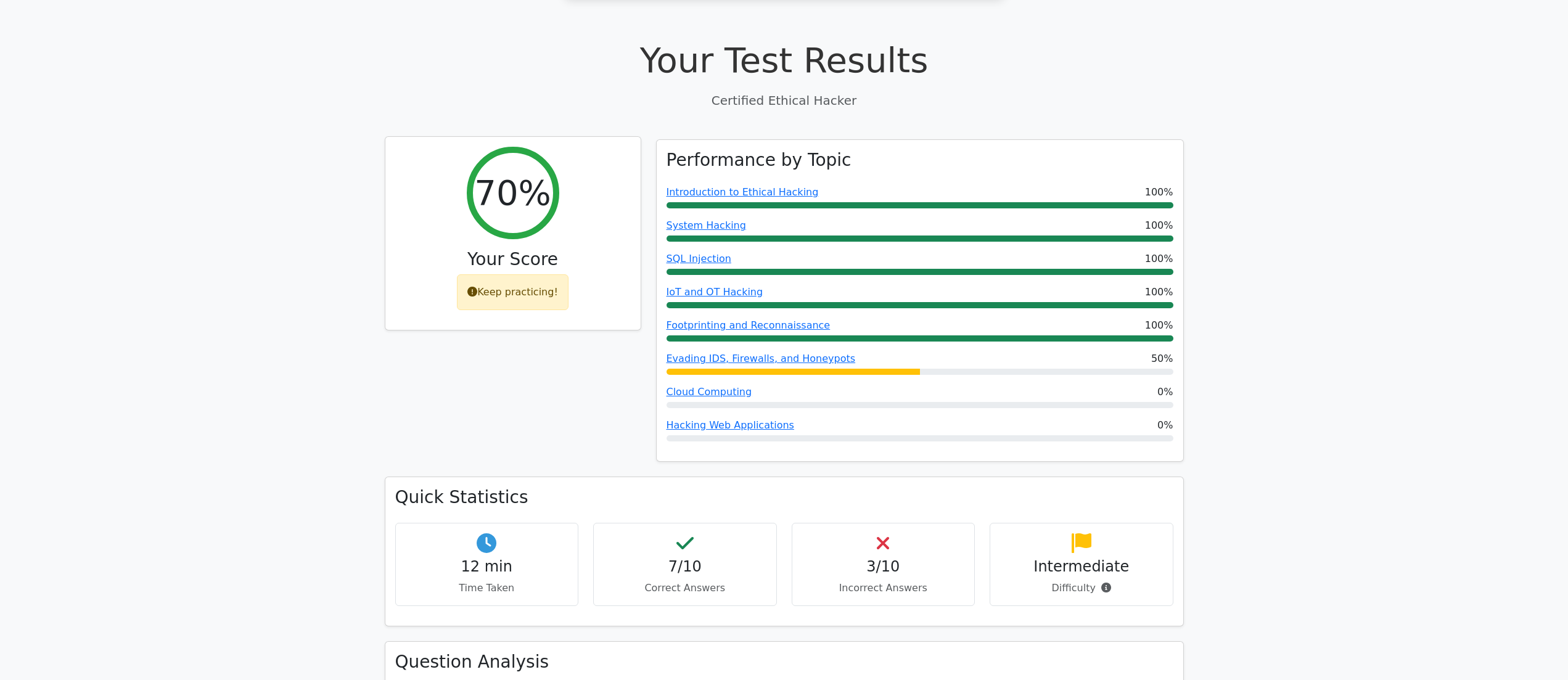
drag, startPoint x: 544, startPoint y: 246, endPoint x: 482, endPoint y: 249, distance: 62.1
click at [482, 274] on div "Keep practicing!" at bounding box center [512, 292] width 112 height 36
click at [477, 287] on icon at bounding box center [472, 291] width 10 height 10
click at [472, 287] on icon at bounding box center [472, 291] width 10 height 10
click at [519, 274] on div "Keep practicing!" at bounding box center [512, 292] width 112 height 36
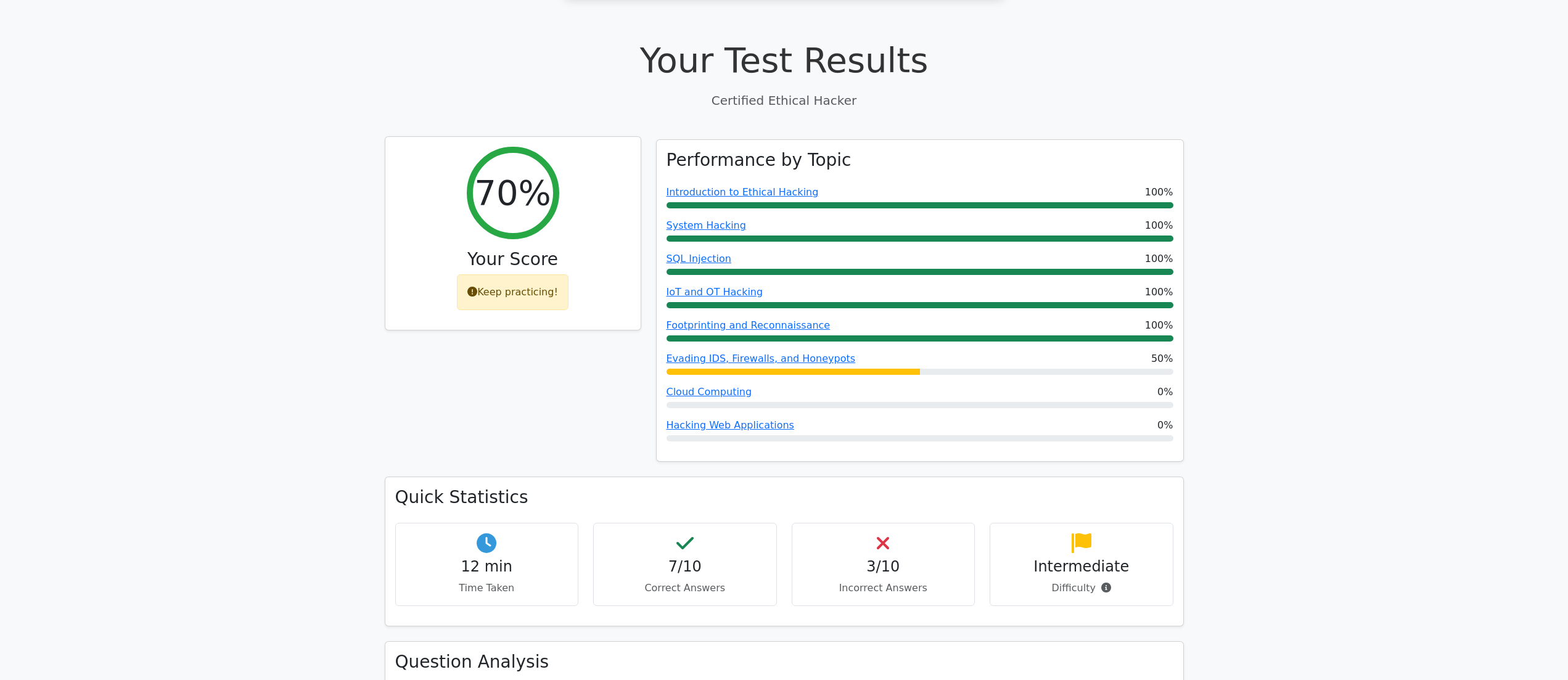
click at [555, 274] on div "Keep practicing!" at bounding box center [512, 292] width 112 height 36
drag, startPoint x: 553, startPoint y: 249, endPoint x: 480, endPoint y: 246, distance: 73.1
click at [480, 274] on div "Keep practicing!" at bounding box center [512, 292] width 112 height 36
click at [569, 199] on div "70% Your Score Keep practicing!" at bounding box center [512, 233] width 255 height 193
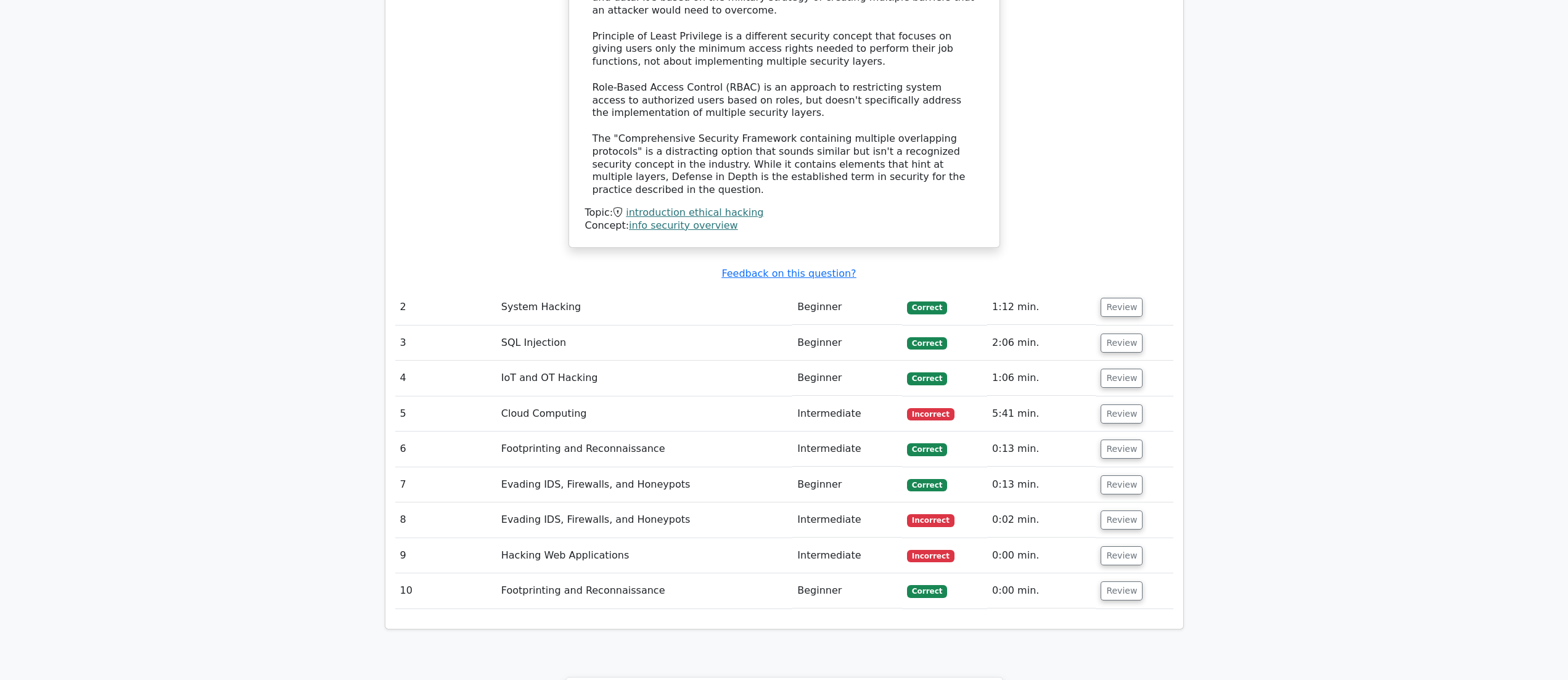
scroll to position [1479, 0]
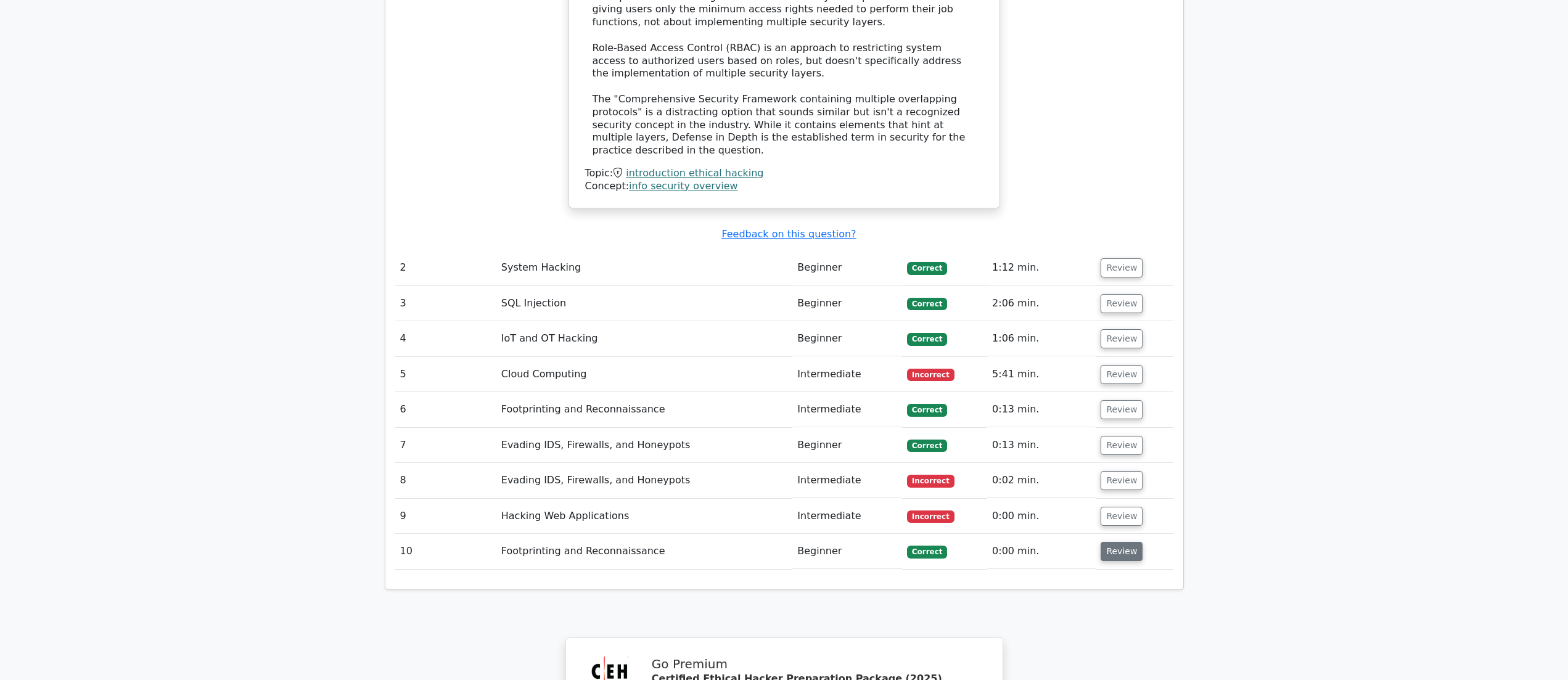
click at [1109, 542] on button "Review" at bounding box center [1122, 551] width 42 height 19
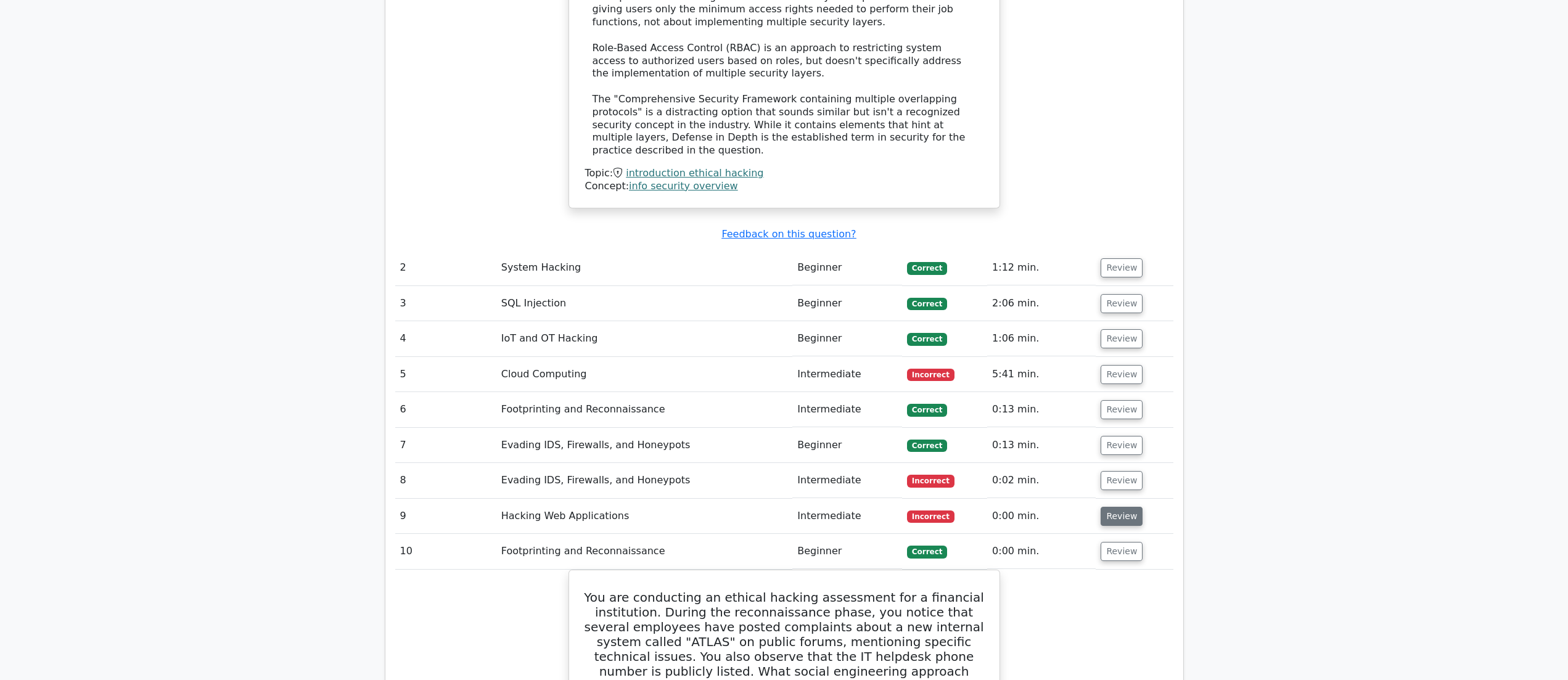
click at [1120, 507] on button "Review" at bounding box center [1122, 516] width 42 height 19
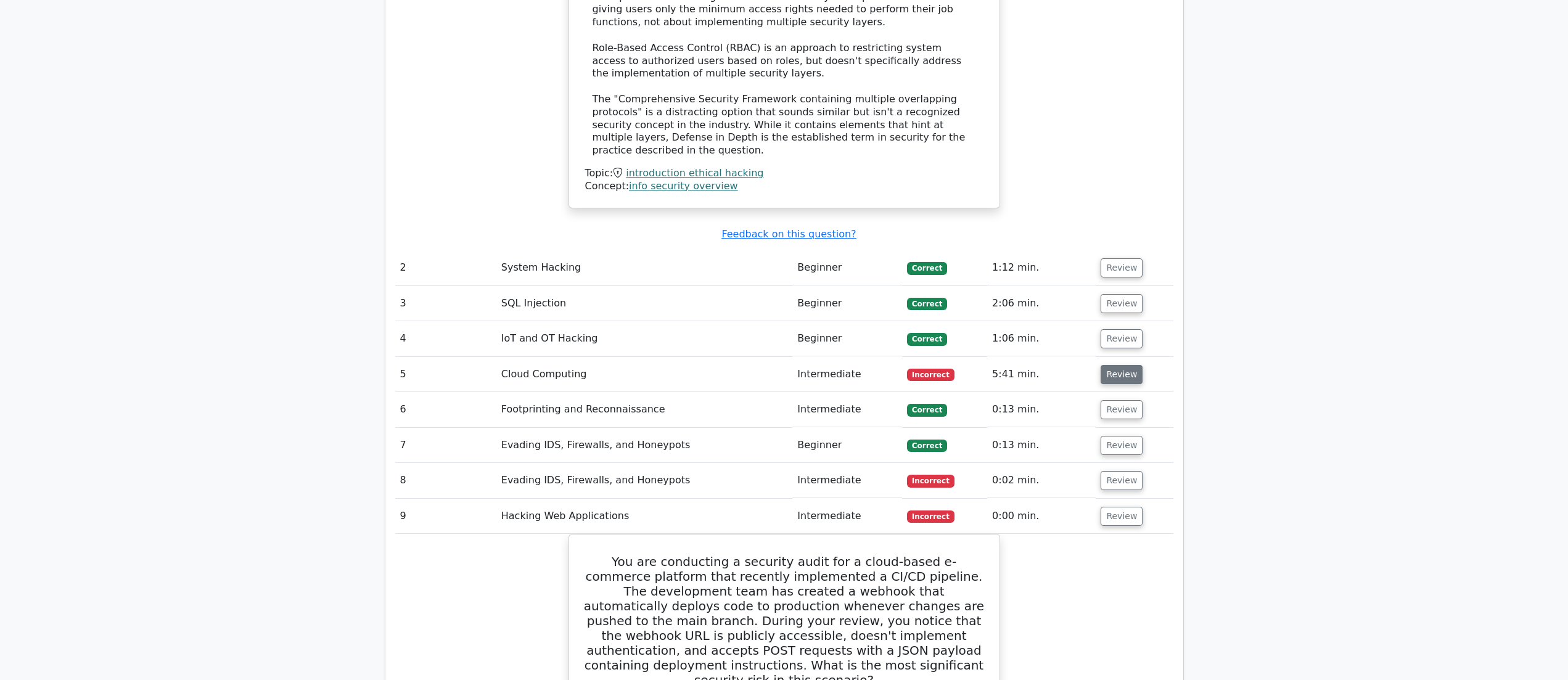
click at [1111, 365] on button "Review" at bounding box center [1122, 374] width 42 height 19
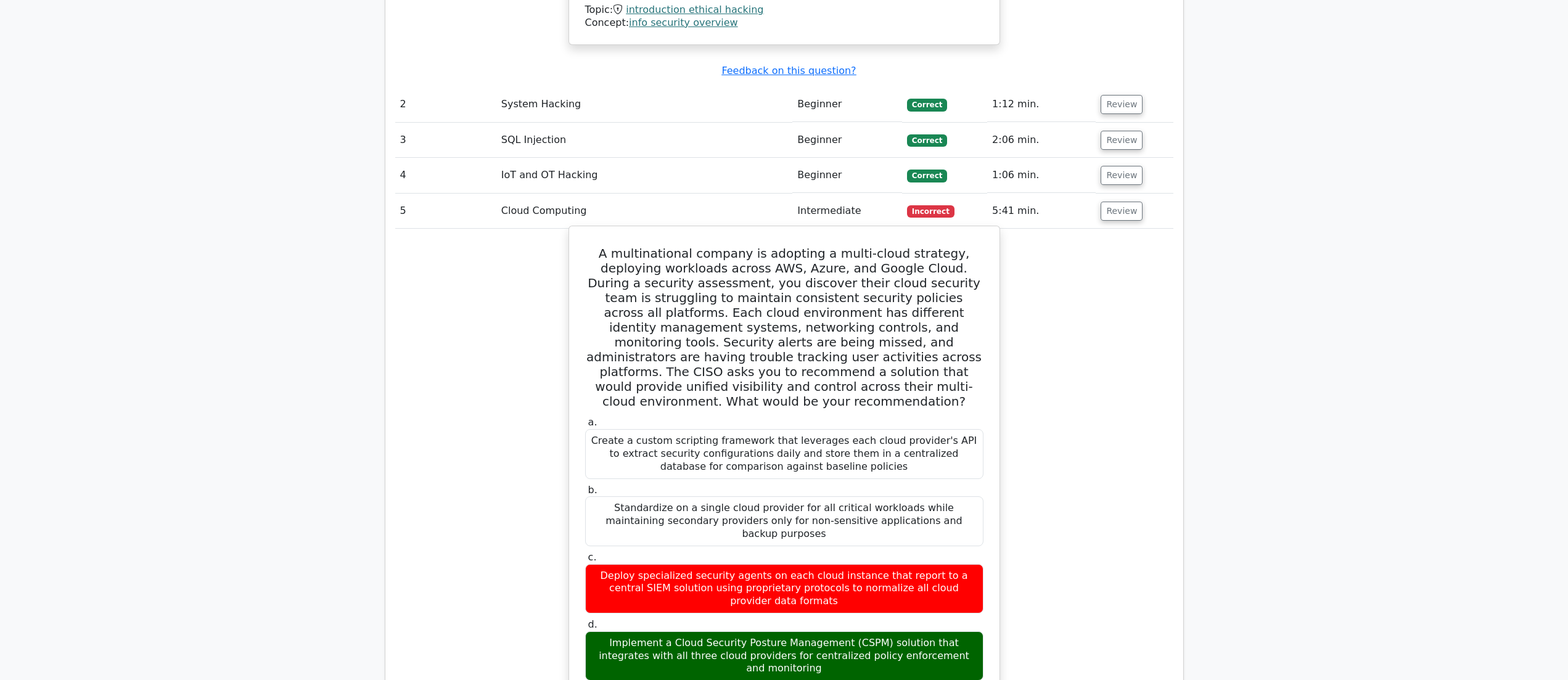
scroll to position [1664, 0]
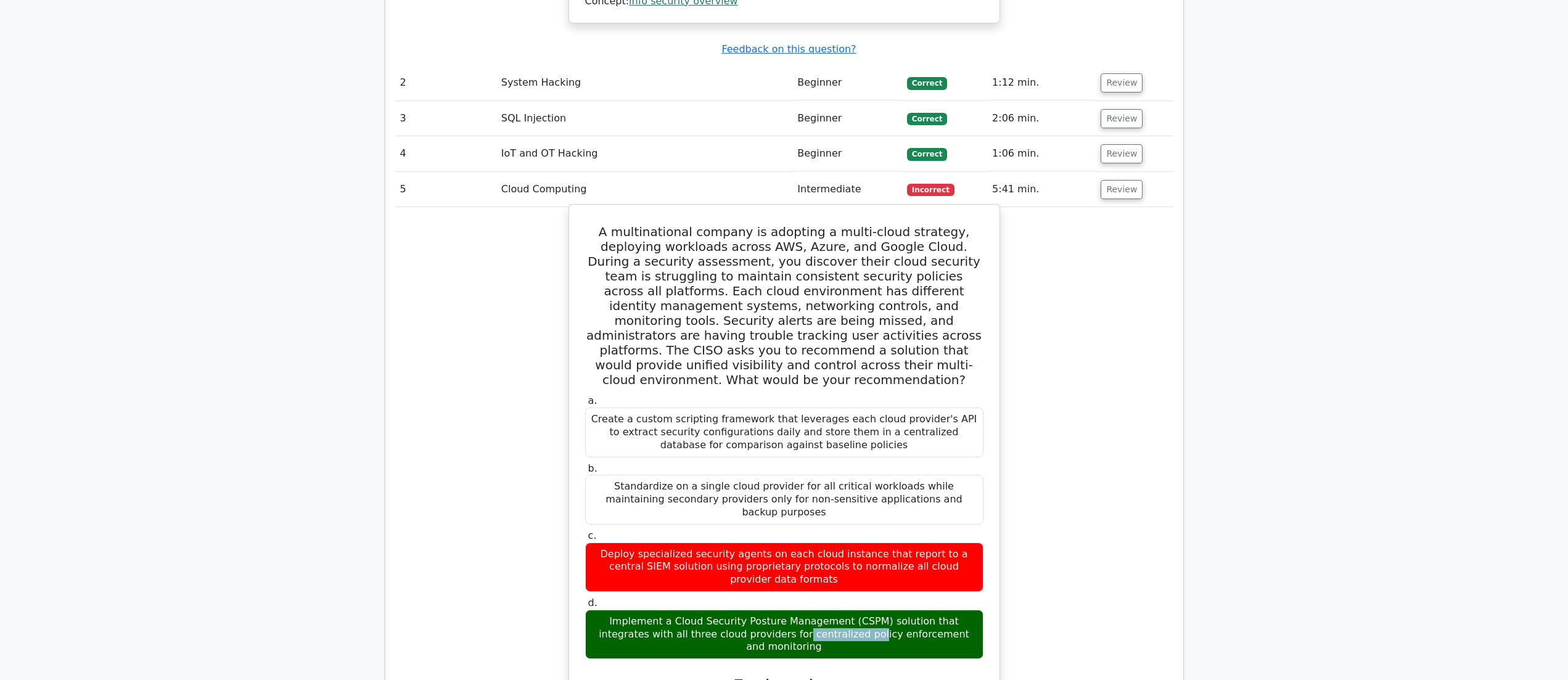
drag, startPoint x: 661, startPoint y: 504, endPoint x: 699, endPoint y: 500, distance: 38.2
click at [698, 609] on div "Implement a Cloud Security Posture Management (CSPM) solution that integrates w…" at bounding box center [784, 633] width 398 height 49
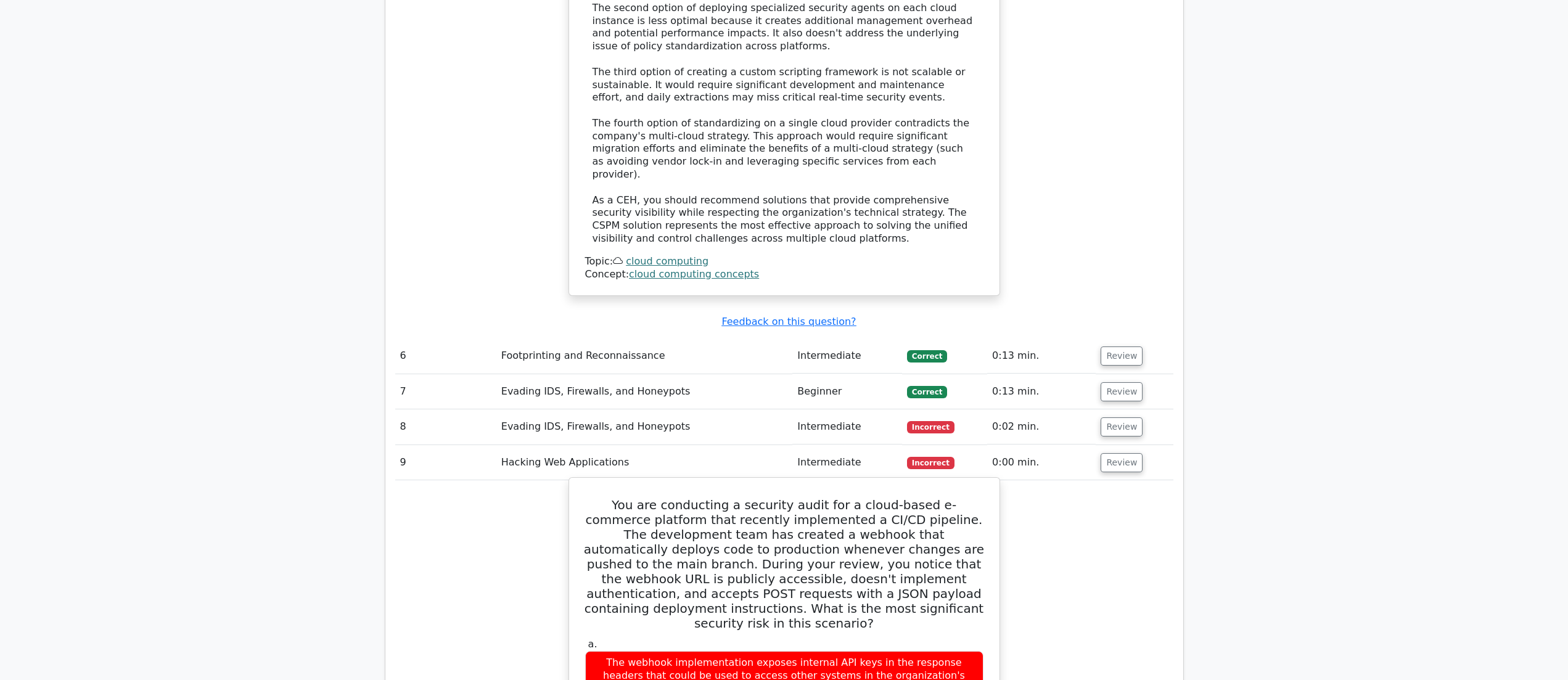
scroll to position [2527, 0]
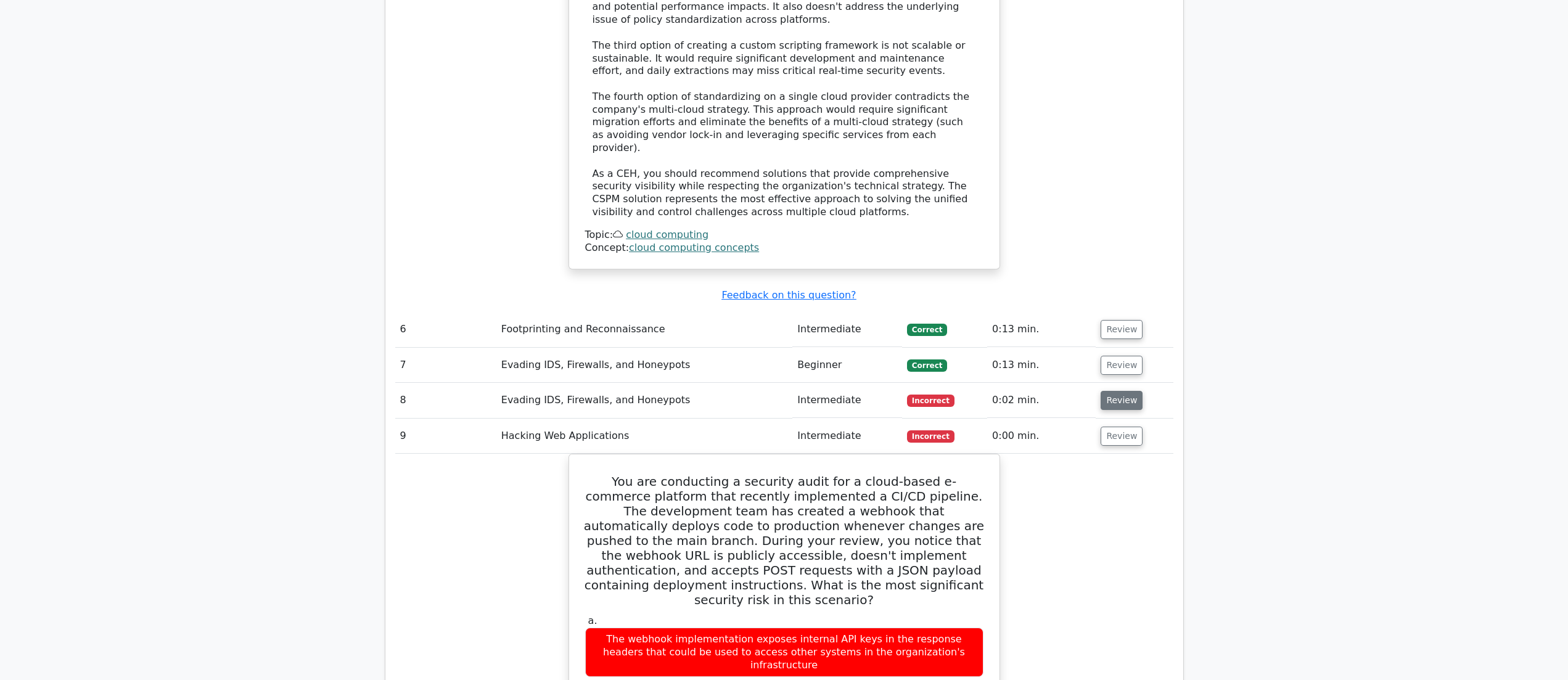
click at [1122, 391] on button "Review" at bounding box center [1122, 400] width 42 height 19
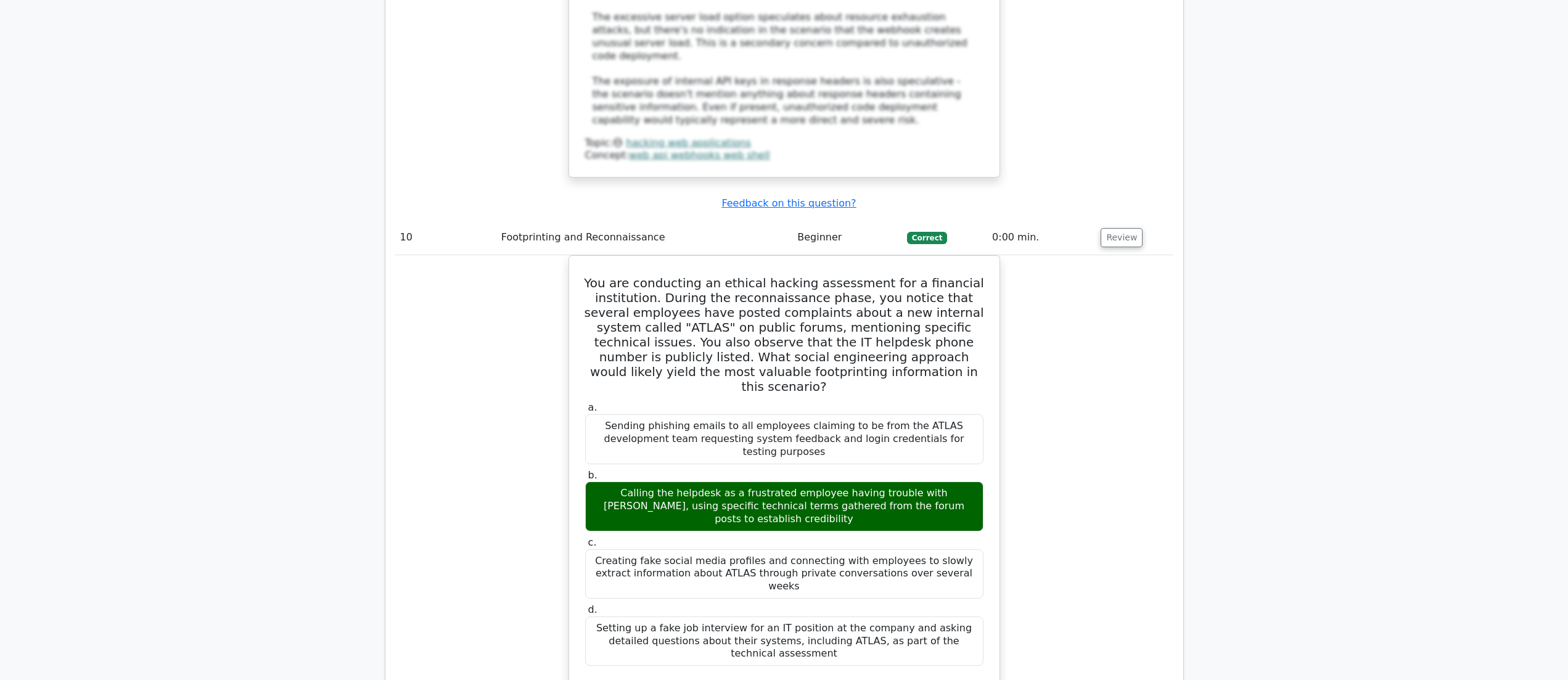
scroll to position [4622, 0]
